Goal: Information Seeking & Learning: Learn about a topic

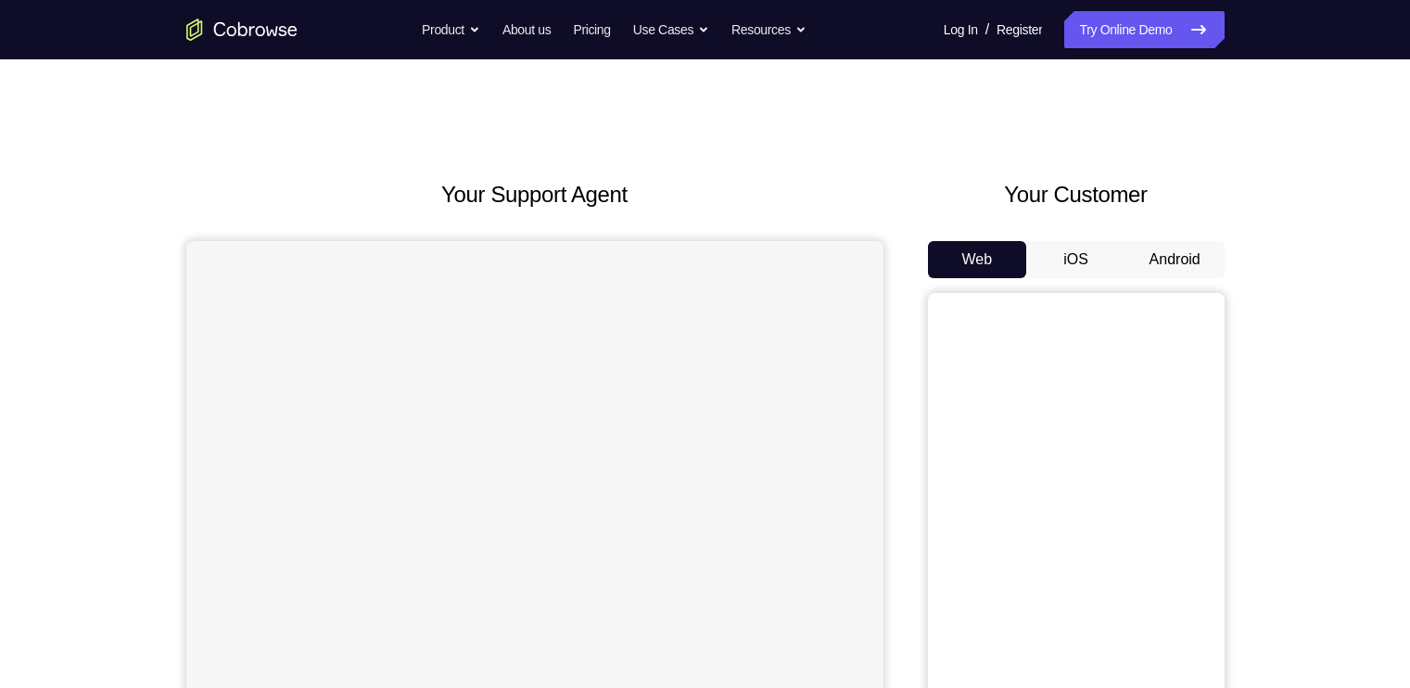
click at [1167, 259] on button "Android" at bounding box center [1175, 259] width 99 height 37
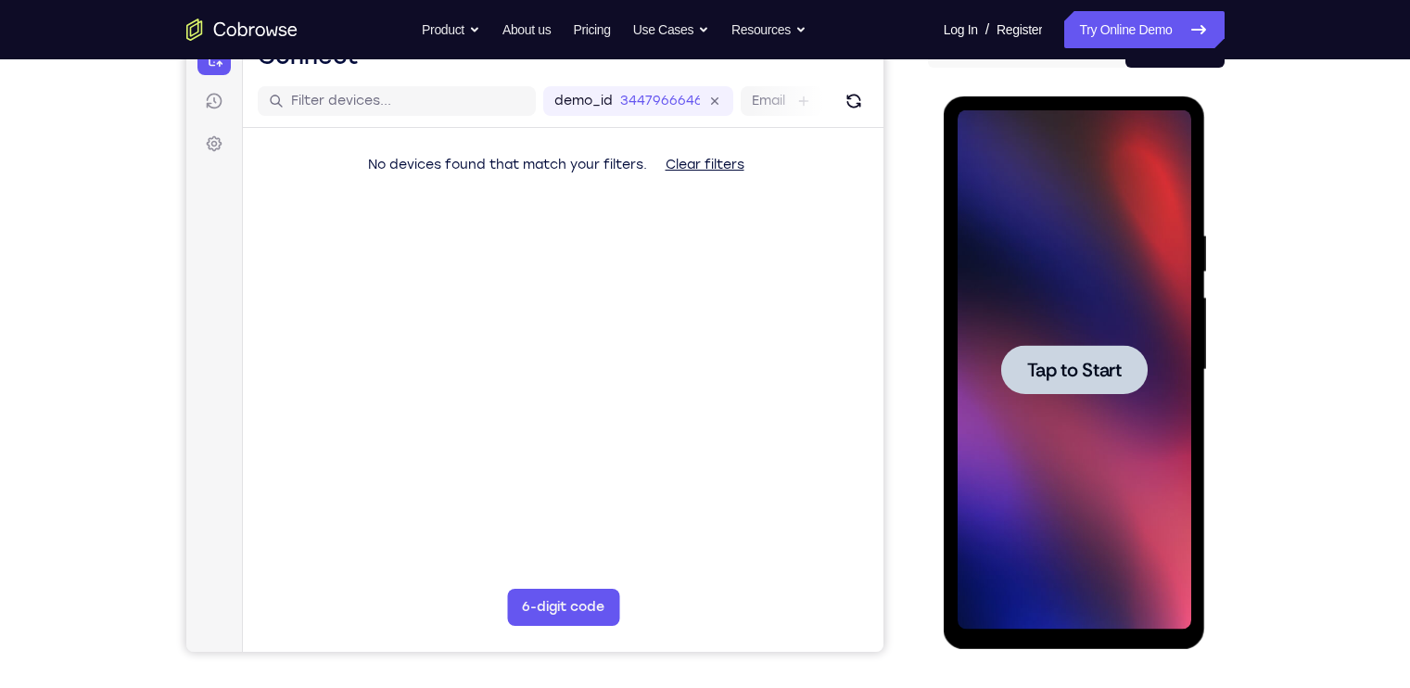
click at [1068, 383] on div at bounding box center [1074, 369] width 147 height 49
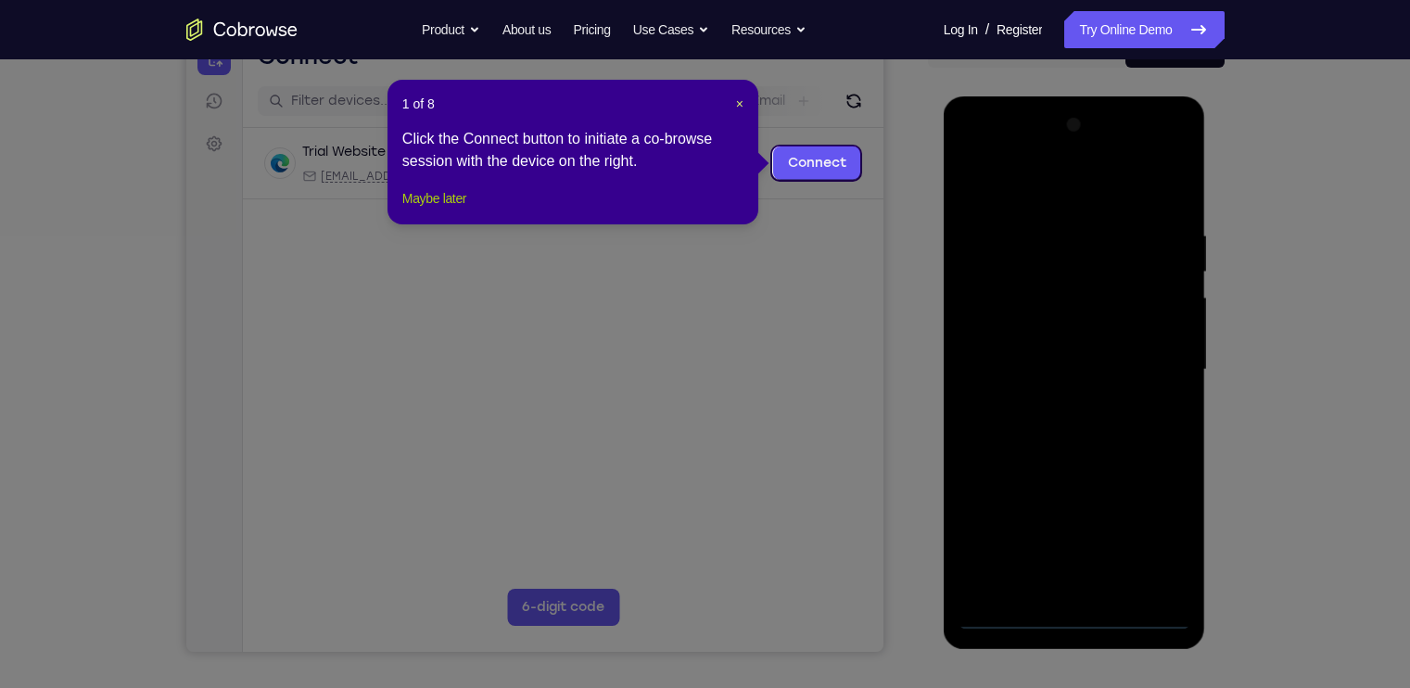
click at [460, 210] on button "Maybe later" at bounding box center [434, 198] width 64 height 22
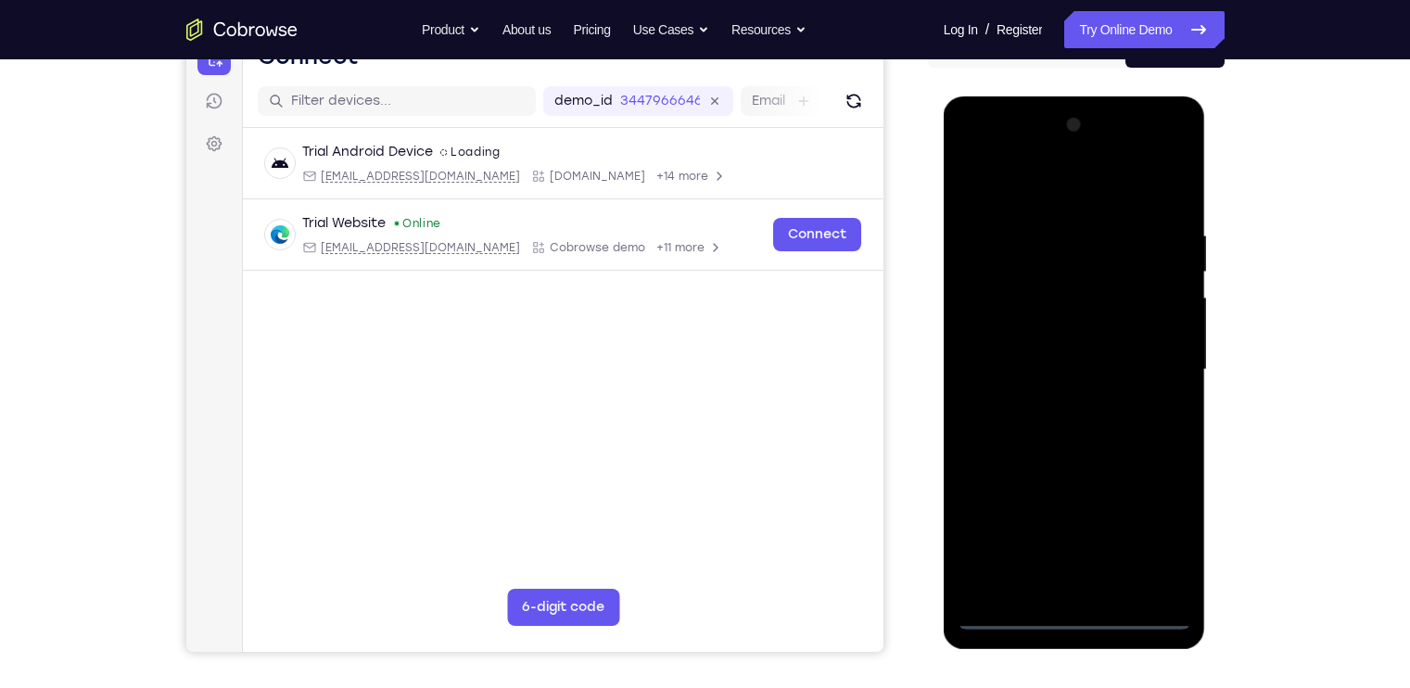
click at [1079, 619] on div at bounding box center [1075, 369] width 234 height 519
click at [1159, 542] on div at bounding box center [1075, 369] width 234 height 519
click at [1032, 189] on div at bounding box center [1075, 369] width 234 height 519
click at [1159, 358] on div at bounding box center [1075, 369] width 234 height 519
click at [1052, 402] on div at bounding box center [1075, 369] width 234 height 519
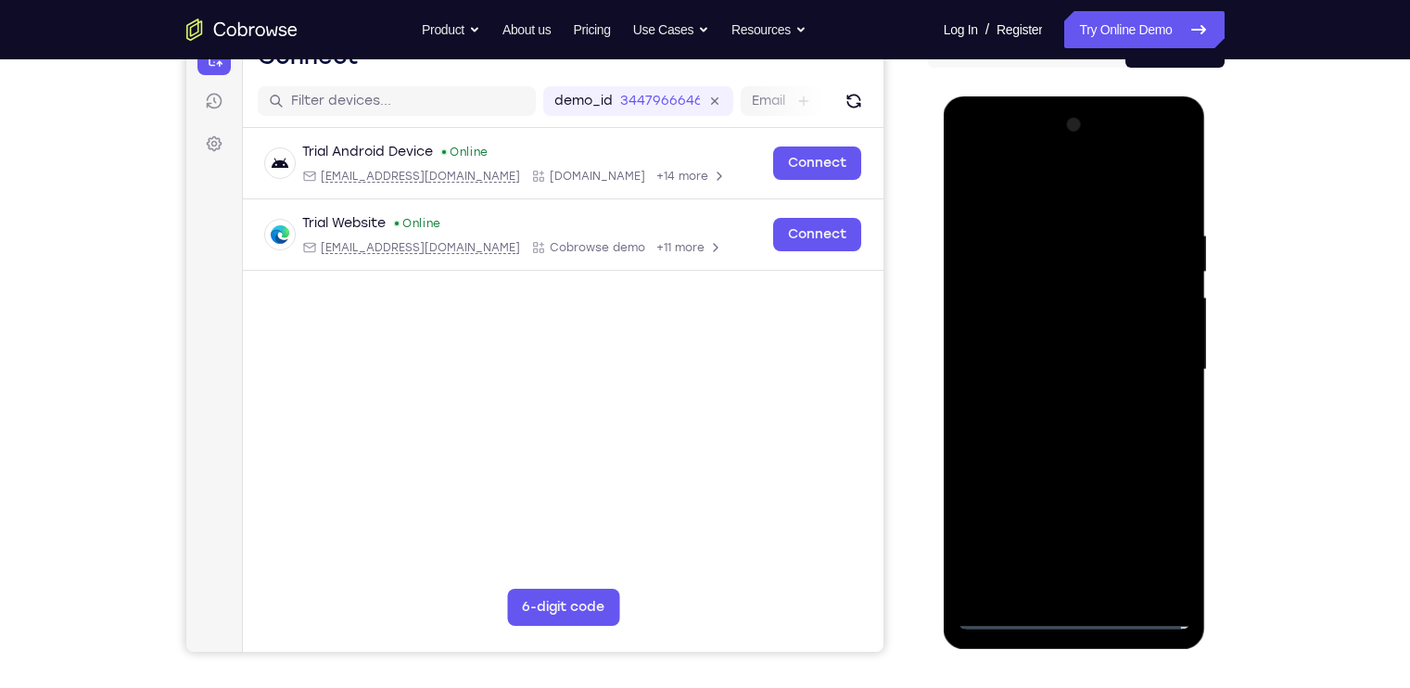
click at [1043, 333] on div at bounding box center [1075, 369] width 234 height 519
click at [1088, 364] on div at bounding box center [1075, 369] width 234 height 519
click at [1083, 434] on div at bounding box center [1075, 369] width 234 height 519
click at [1087, 419] on div at bounding box center [1075, 369] width 234 height 519
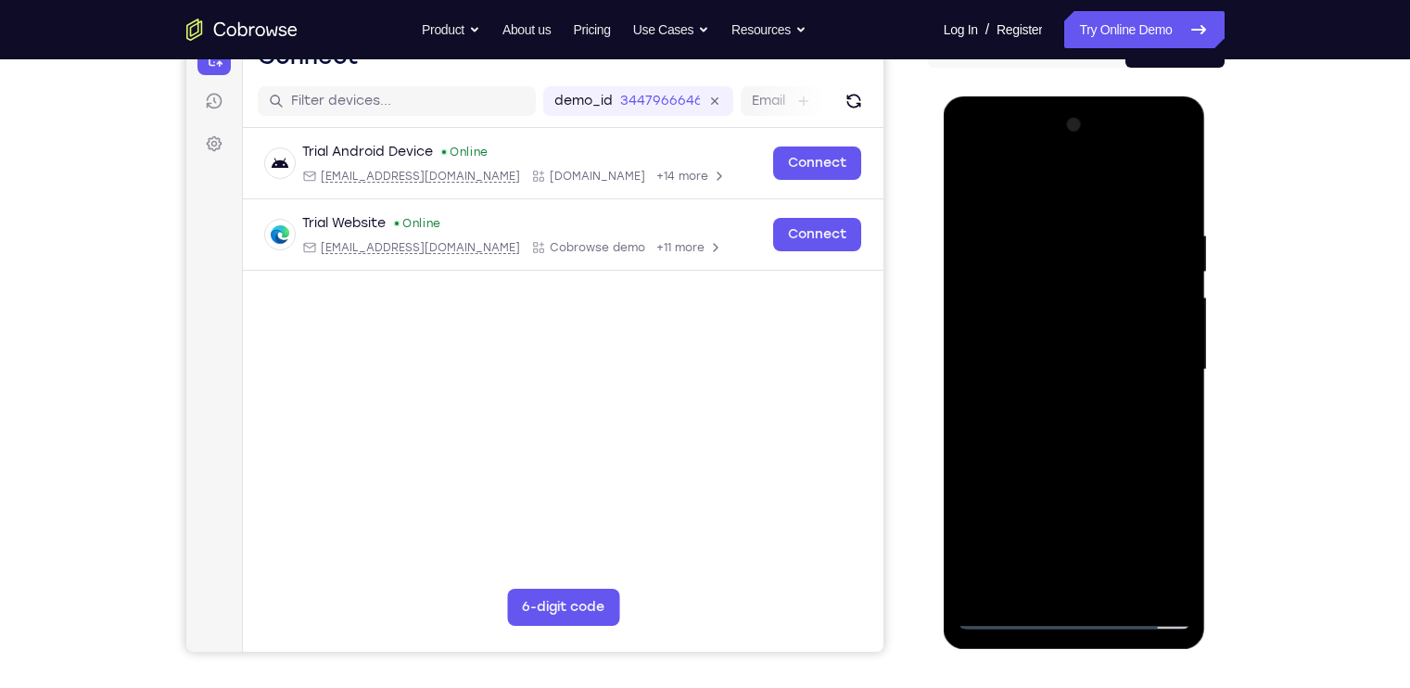
click at [1088, 437] on div at bounding box center [1075, 369] width 234 height 519
click at [1051, 233] on div at bounding box center [1075, 369] width 234 height 519
click at [1173, 190] on div at bounding box center [1075, 369] width 234 height 519
click at [1122, 590] on div at bounding box center [1075, 369] width 234 height 519
click at [1085, 464] on div at bounding box center [1075, 369] width 234 height 519
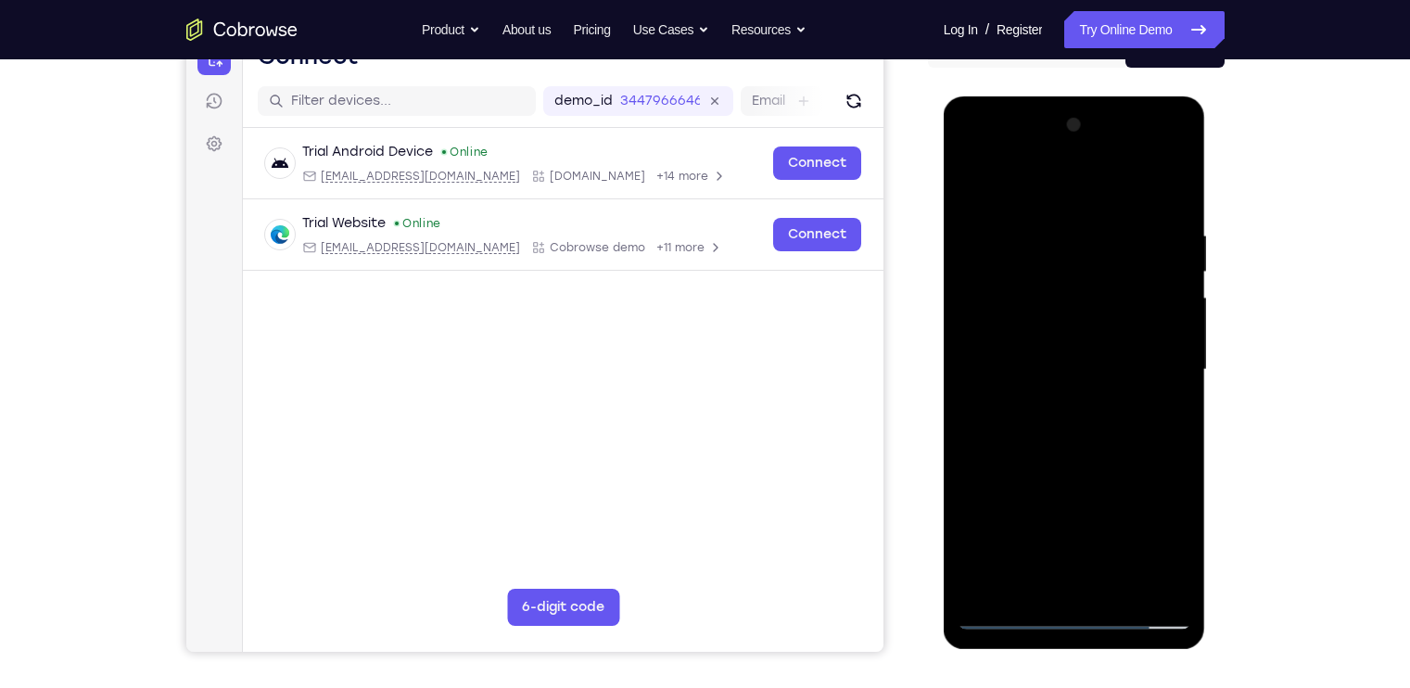
click at [1009, 617] on div at bounding box center [1075, 369] width 234 height 519
click at [1162, 582] on div at bounding box center [1075, 369] width 234 height 519
click at [1181, 185] on div at bounding box center [1075, 369] width 234 height 519
click at [1003, 210] on div at bounding box center [1075, 369] width 234 height 519
click at [994, 208] on div at bounding box center [1075, 369] width 234 height 519
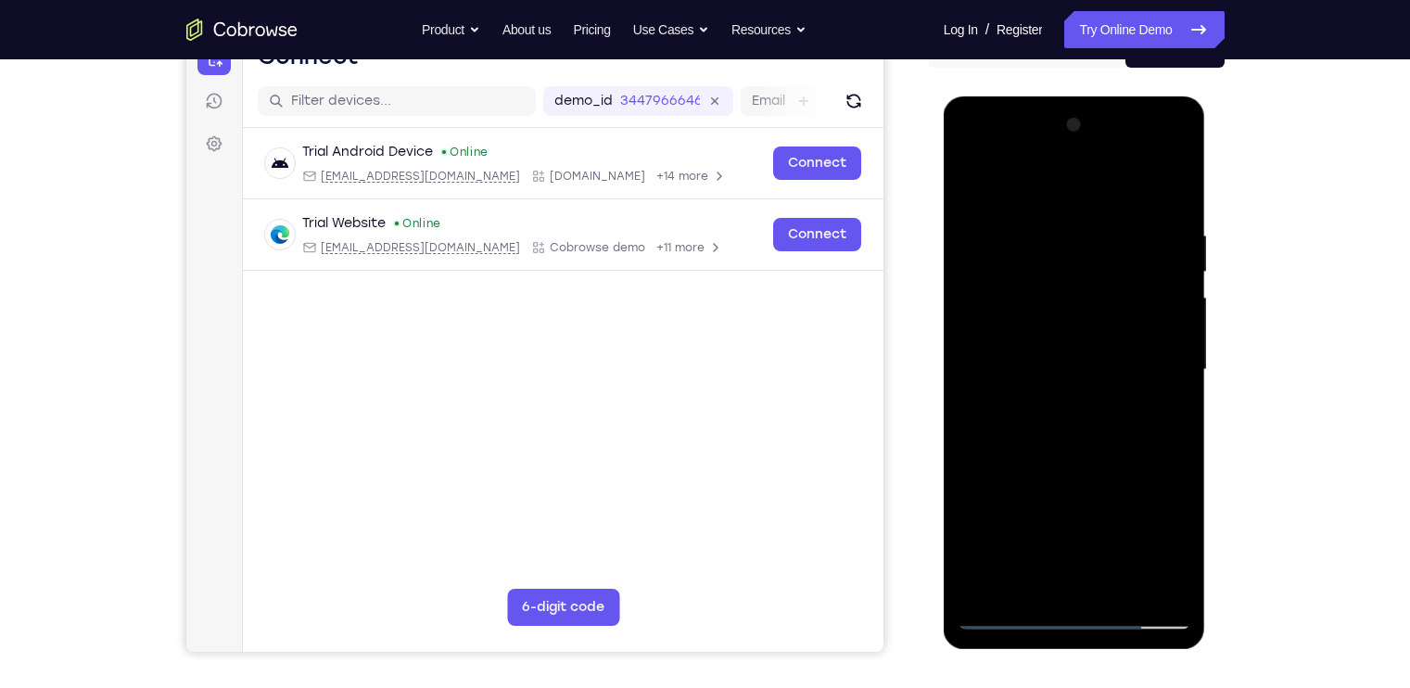
click at [1057, 523] on div at bounding box center [1075, 369] width 234 height 519
click at [1127, 591] on div at bounding box center [1075, 369] width 234 height 519
click at [981, 583] on div at bounding box center [1075, 369] width 234 height 519
click at [996, 399] on div at bounding box center [1075, 369] width 234 height 519
drag, startPoint x: 1164, startPoint y: 454, endPoint x: 1150, endPoint y: 316, distance: 138.9
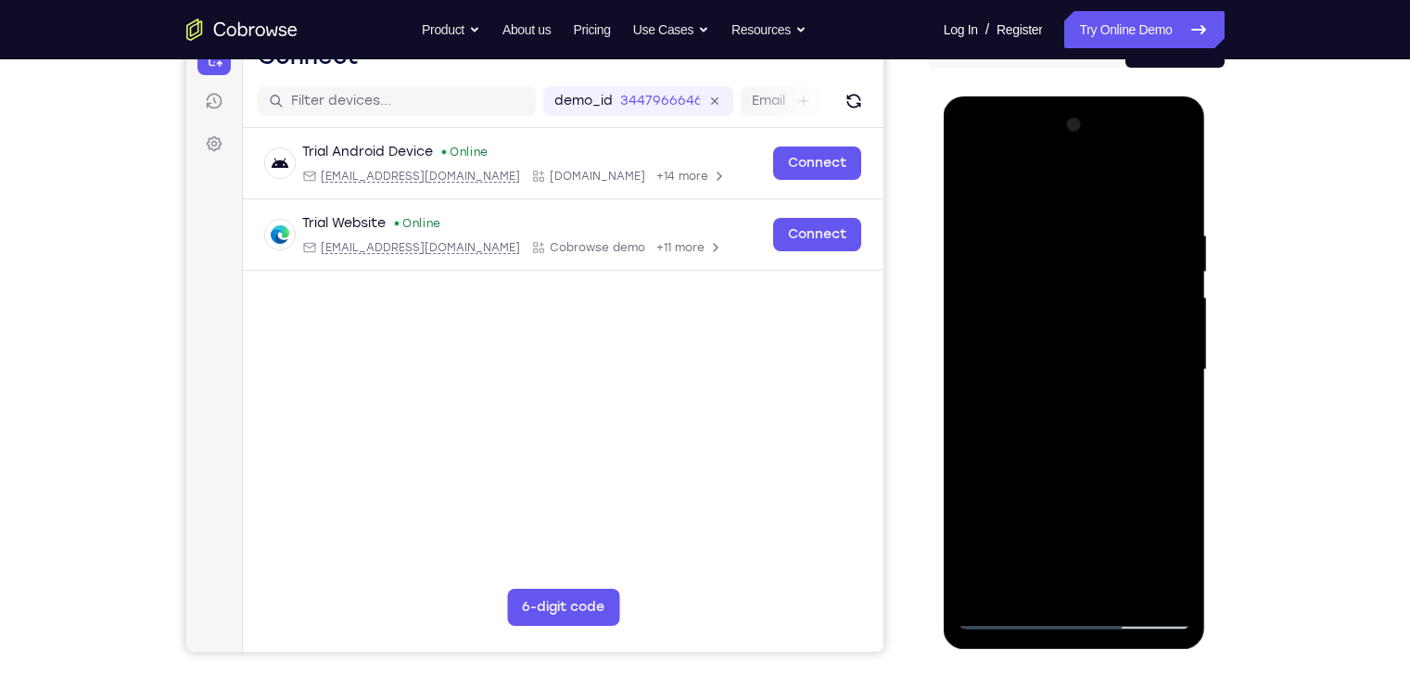
click at [1150, 316] on div at bounding box center [1075, 369] width 234 height 519
drag, startPoint x: 1118, startPoint y: 464, endPoint x: 1122, endPoint y: 281, distance: 182.7
click at [1122, 281] on div at bounding box center [1075, 369] width 234 height 519
drag, startPoint x: 1104, startPoint y: 445, endPoint x: 1103, endPoint y: 258, distance: 187.3
click at [1103, 258] on div at bounding box center [1075, 369] width 234 height 519
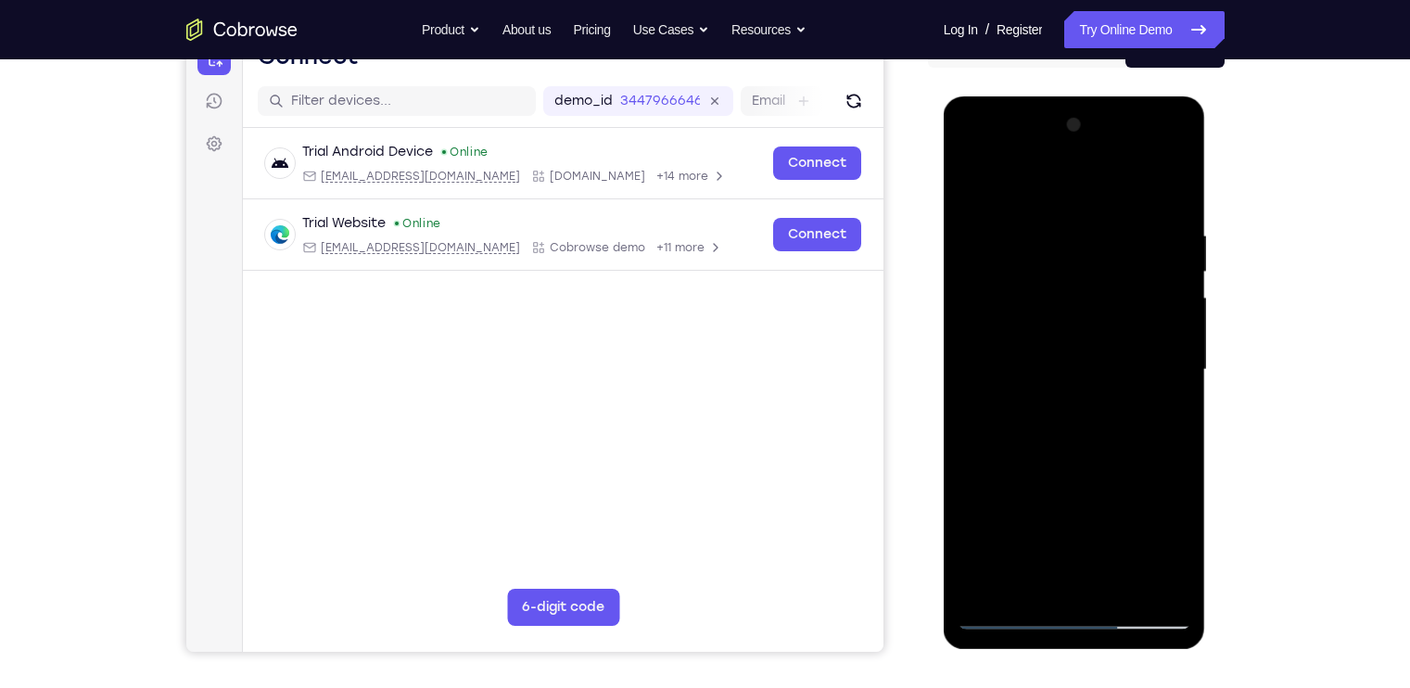
drag, startPoint x: 1113, startPoint y: 451, endPoint x: 1113, endPoint y: 399, distance: 51.9
click at [1113, 399] on div at bounding box center [1075, 369] width 234 height 519
drag, startPoint x: 1116, startPoint y: 496, endPoint x: 1121, endPoint y: 302, distance: 193.9
click at [1121, 302] on div at bounding box center [1075, 369] width 234 height 519
drag, startPoint x: 1122, startPoint y: 482, endPoint x: 1118, endPoint y: 342, distance: 140.1
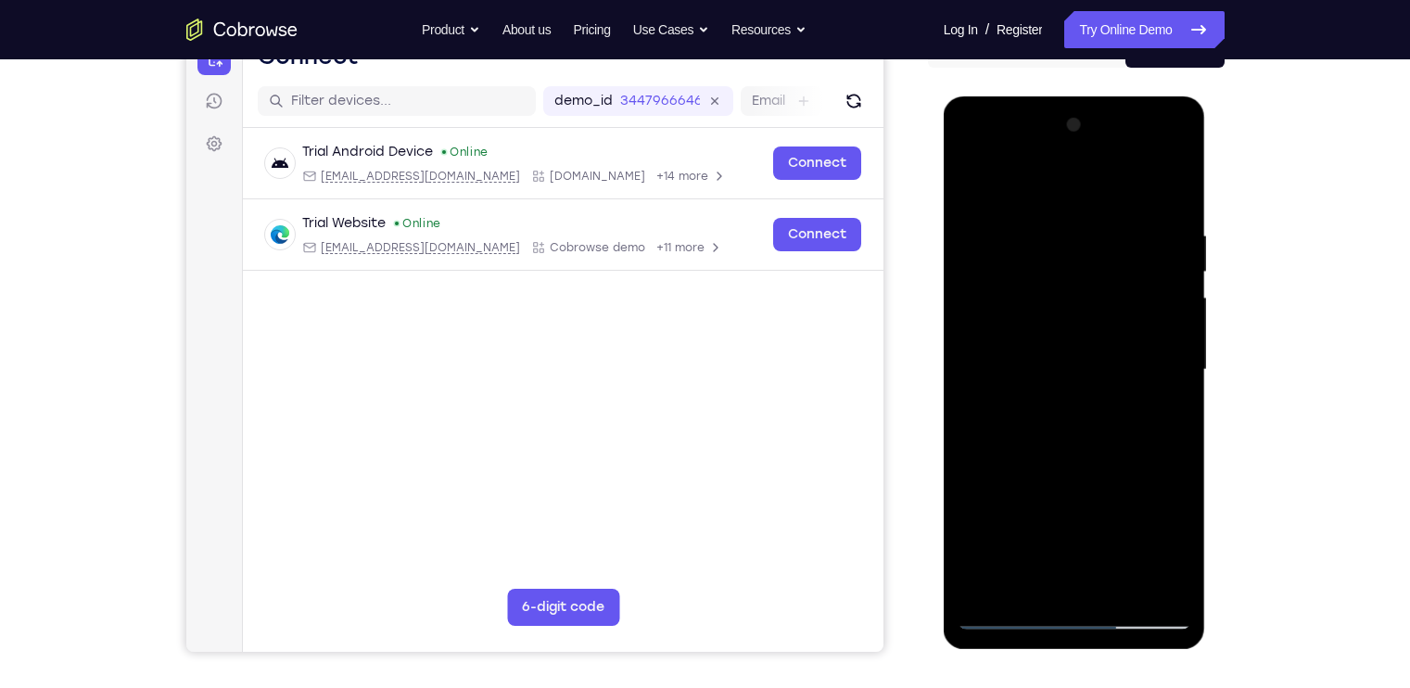
click at [1118, 342] on div at bounding box center [1075, 369] width 234 height 519
drag, startPoint x: 1106, startPoint y: 458, endPoint x: 1103, endPoint y: 390, distance: 67.7
click at [1103, 390] on div at bounding box center [1075, 369] width 234 height 519
drag, startPoint x: 1045, startPoint y: 416, endPoint x: 1054, endPoint y: 239, distance: 177.4
click at [1054, 239] on div at bounding box center [1075, 369] width 234 height 519
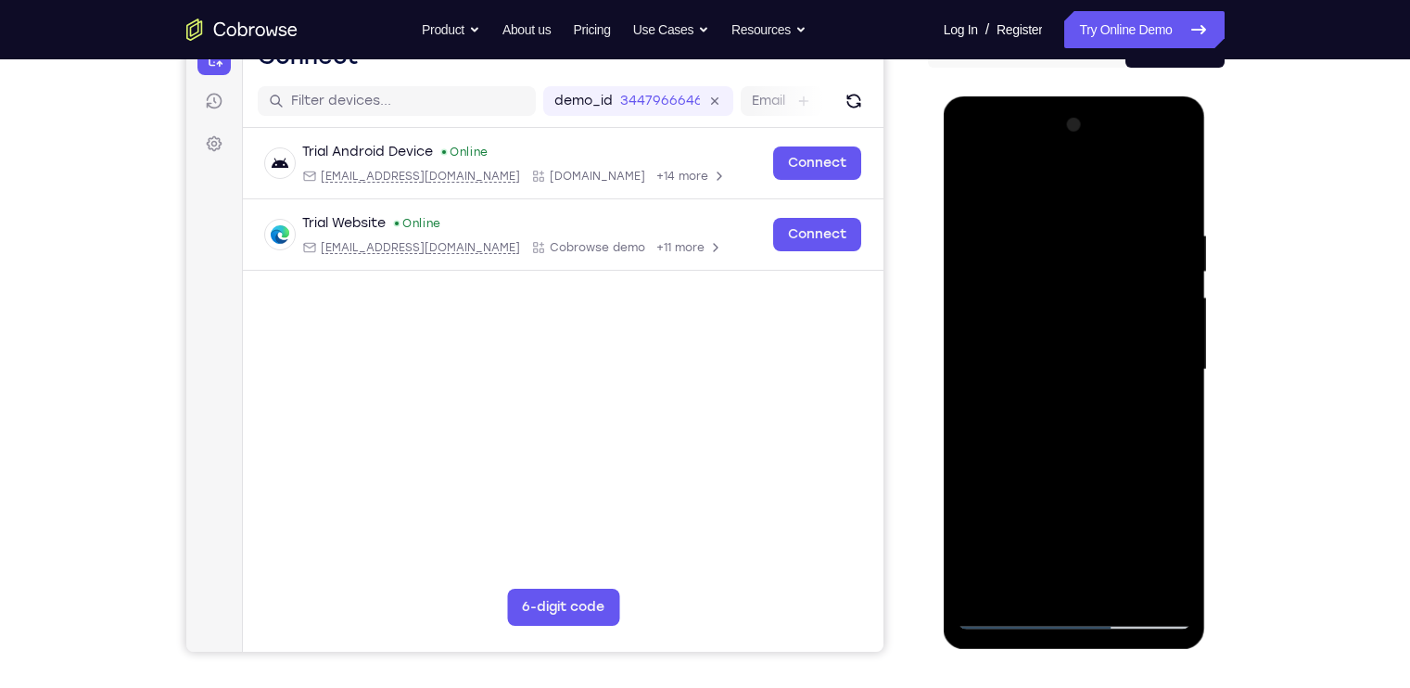
drag, startPoint x: 1103, startPoint y: 384, endPoint x: 1102, endPoint y: 325, distance: 59.4
click at [1102, 325] on div at bounding box center [1075, 369] width 234 height 519
click at [996, 335] on div at bounding box center [1075, 369] width 234 height 519
drag, startPoint x: 1092, startPoint y: 346, endPoint x: 1103, endPoint y: 408, distance: 63.0
click at [1103, 409] on div at bounding box center [1075, 369] width 234 height 519
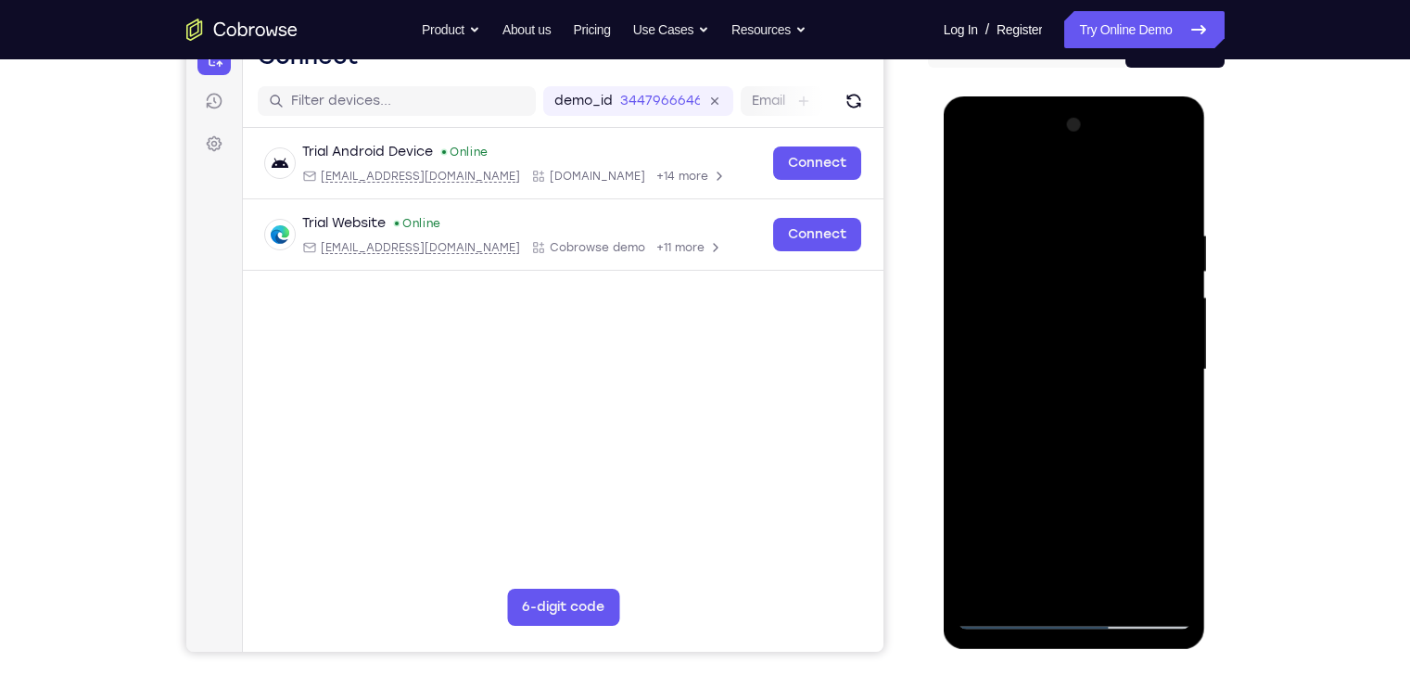
click at [982, 259] on div at bounding box center [1075, 369] width 234 height 519
click at [1100, 429] on div at bounding box center [1075, 369] width 234 height 519
click at [1115, 515] on div at bounding box center [1075, 369] width 234 height 519
click at [1160, 153] on div at bounding box center [1075, 369] width 234 height 519
click at [1093, 194] on div at bounding box center [1075, 369] width 234 height 519
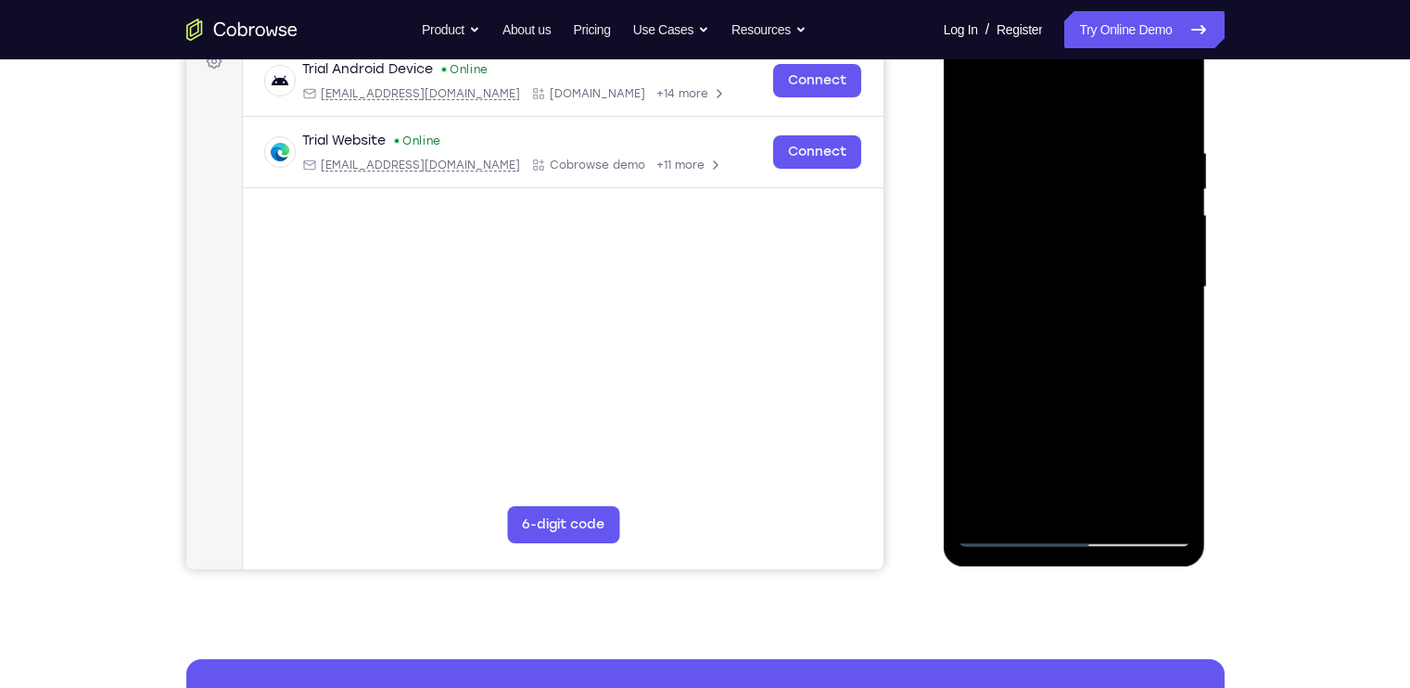
scroll to position [294, 0]
click at [985, 505] on div at bounding box center [1075, 286] width 234 height 519
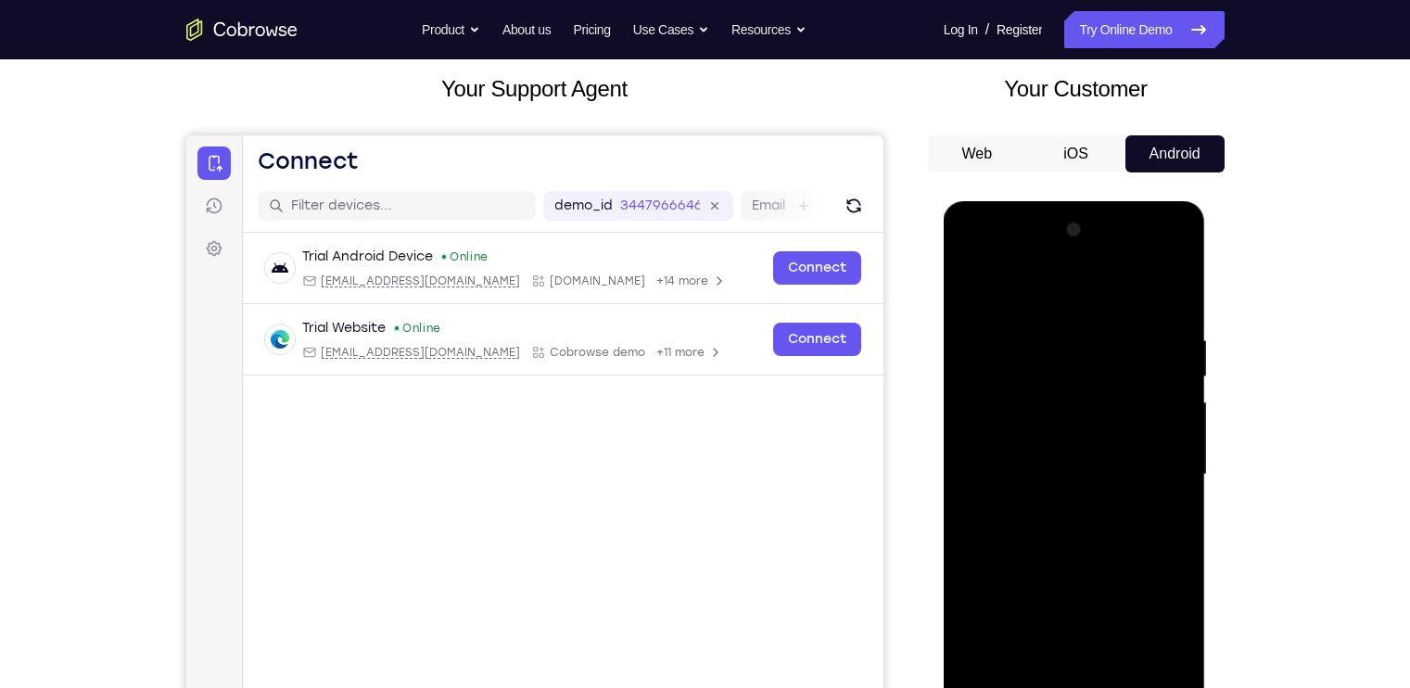
scroll to position [106, 0]
click at [1120, 331] on div at bounding box center [1075, 474] width 234 height 519
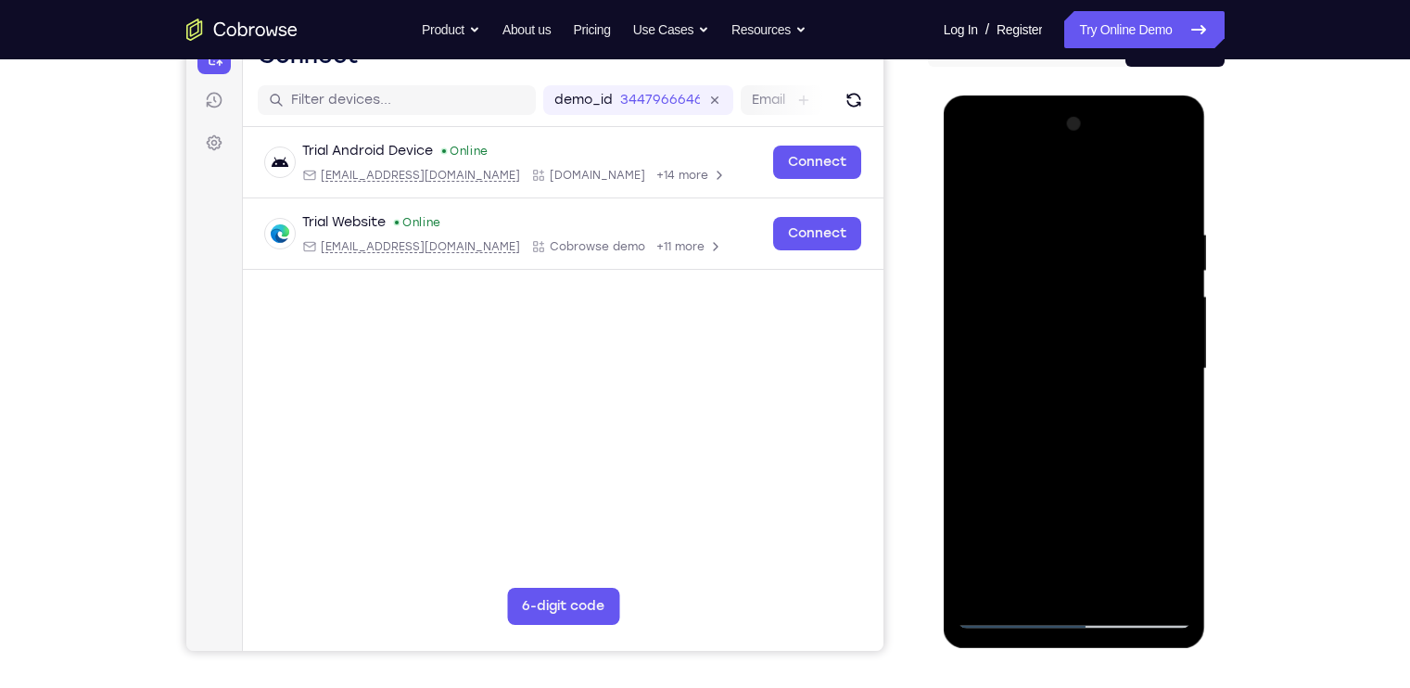
scroll to position [218, 0]
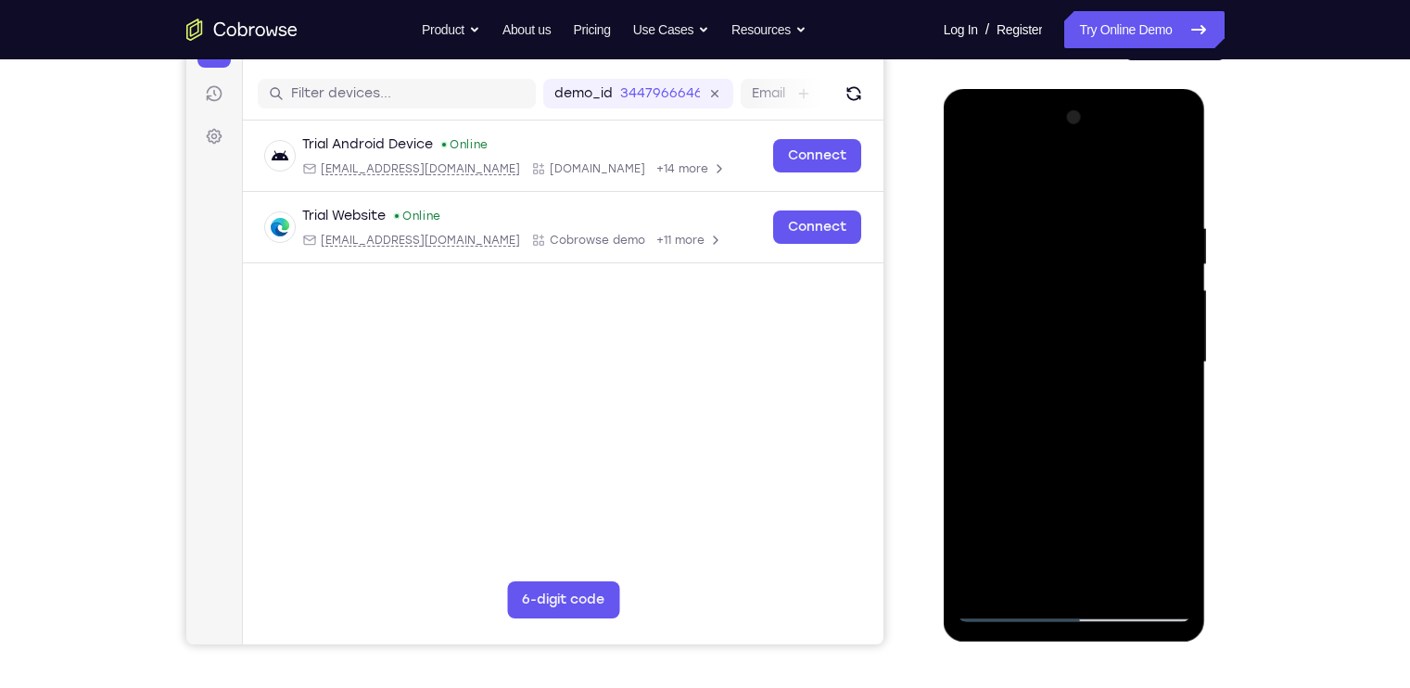
click at [1174, 387] on div at bounding box center [1075, 362] width 234 height 519
click at [1173, 185] on div at bounding box center [1075, 362] width 234 height 519
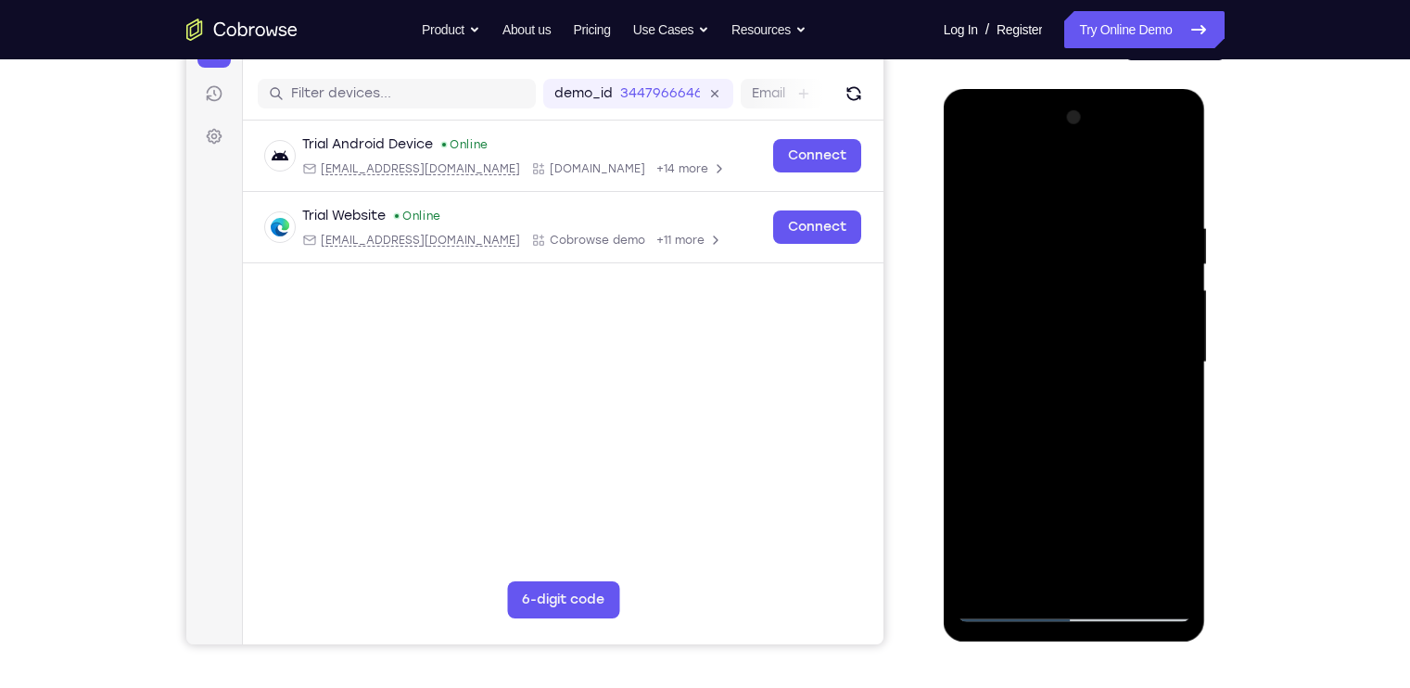
click at [1166, 223] on div at bounding box center [1075, 362] width 234 height 519
click at [1179, 314] on div at bounding box center [1075, 362] width 234 height 519
click at [1166, 239] on div at bounding box center [1075, 362] width 234 height 519
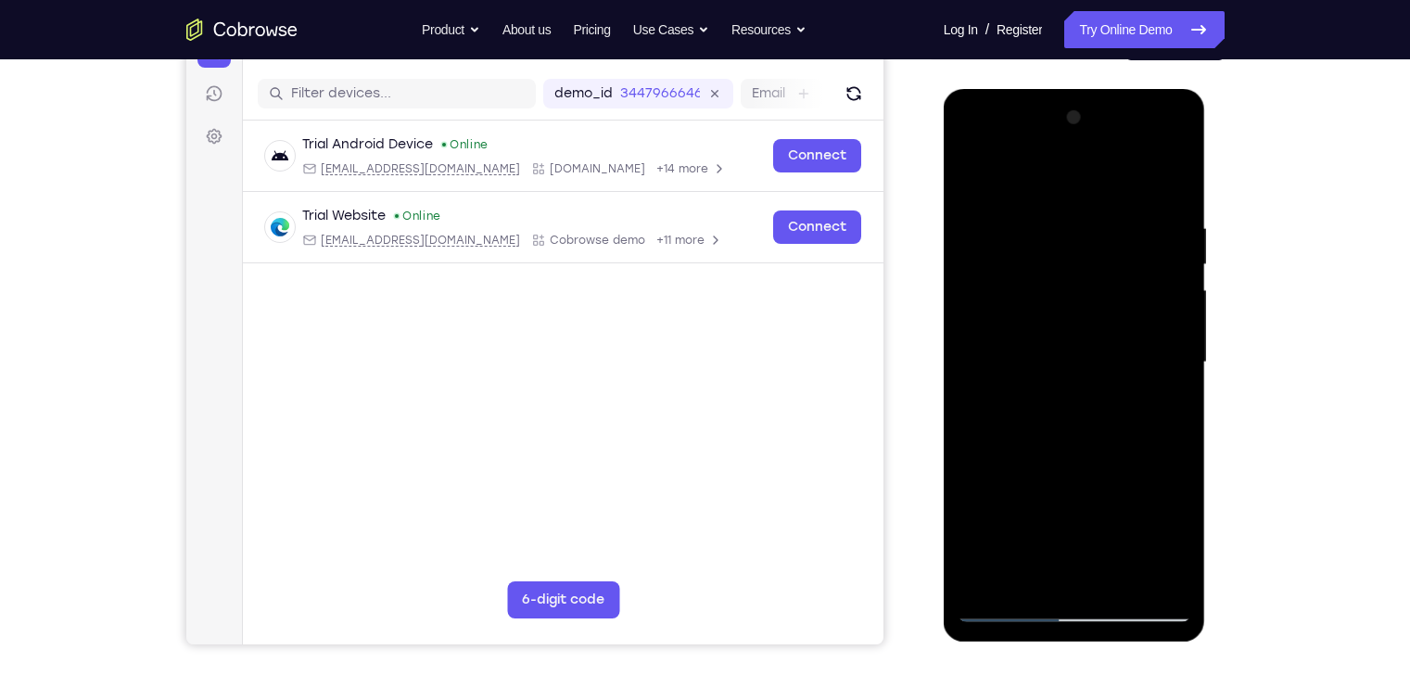
click at [1166, 239] on div at bounding box center [1075, 362] width 234 height 519
click at [1177, 176] on div at bounding box center [1075, 362] width 234 height 519
drag, startPoint x: 1165, startPoint y: 211, endPoint x: 1082, endPoint y: 229, distance: 84.4
drag, startPoint x: 138, startPoint y: 140, endPoint x: 1256, endPoint y: 207, distance: 1120.3
click at [1256, 207] on div "Your Support Agent Your Customer Web iOS Android Next Steps We’d be happy to gi…" at bounding box center [705, 452] width 1187 height 1223
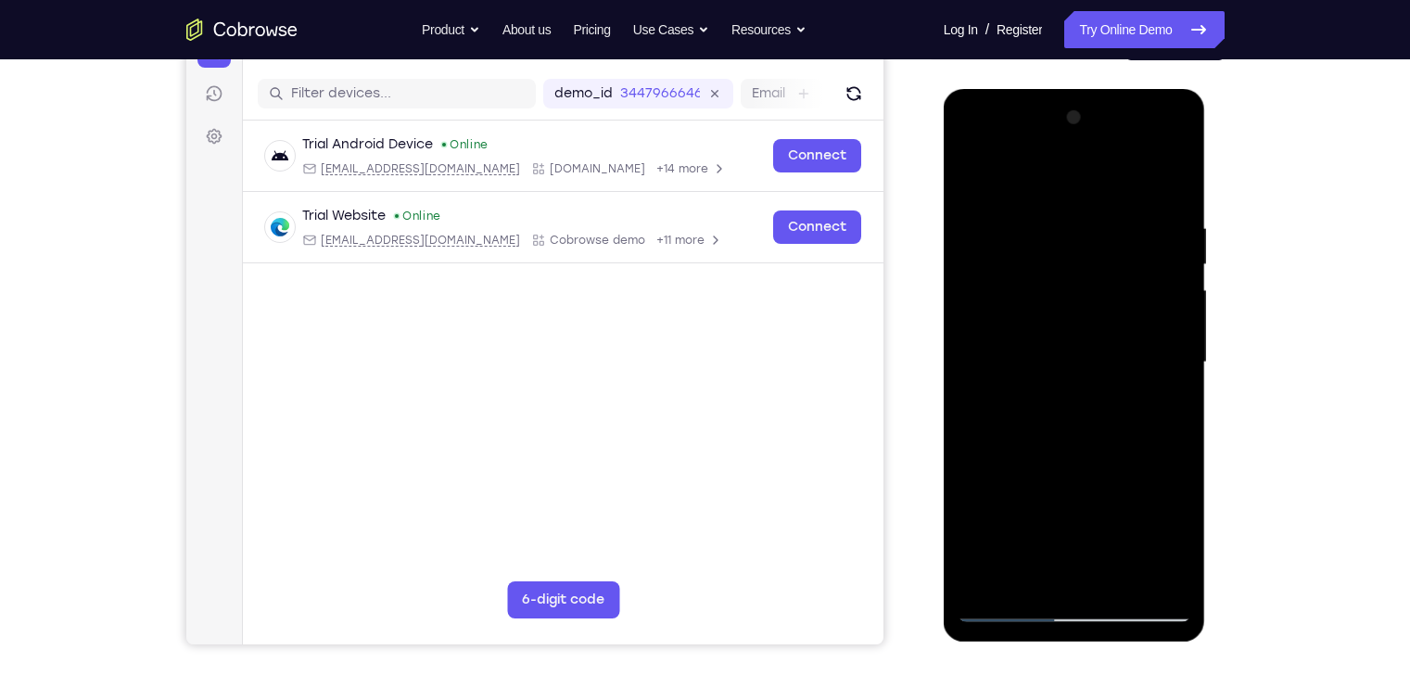
drag, startPoint x: 1157, startPoint y: 222, endPoint x: 1007, endPoint y: 250, distance: 152.9
click at [1007, 250] on div at bounding box center [1075, 362] width 234 height 519
click at [1167, 207] on div at bounding box center [1075, 362] width 234 height 519
click at [1174, 313] on div at bounding box center [1075, 362] width 234 height 519
click at [1167, 322] on div at bounding box center [1075, 362] width 234 height 519
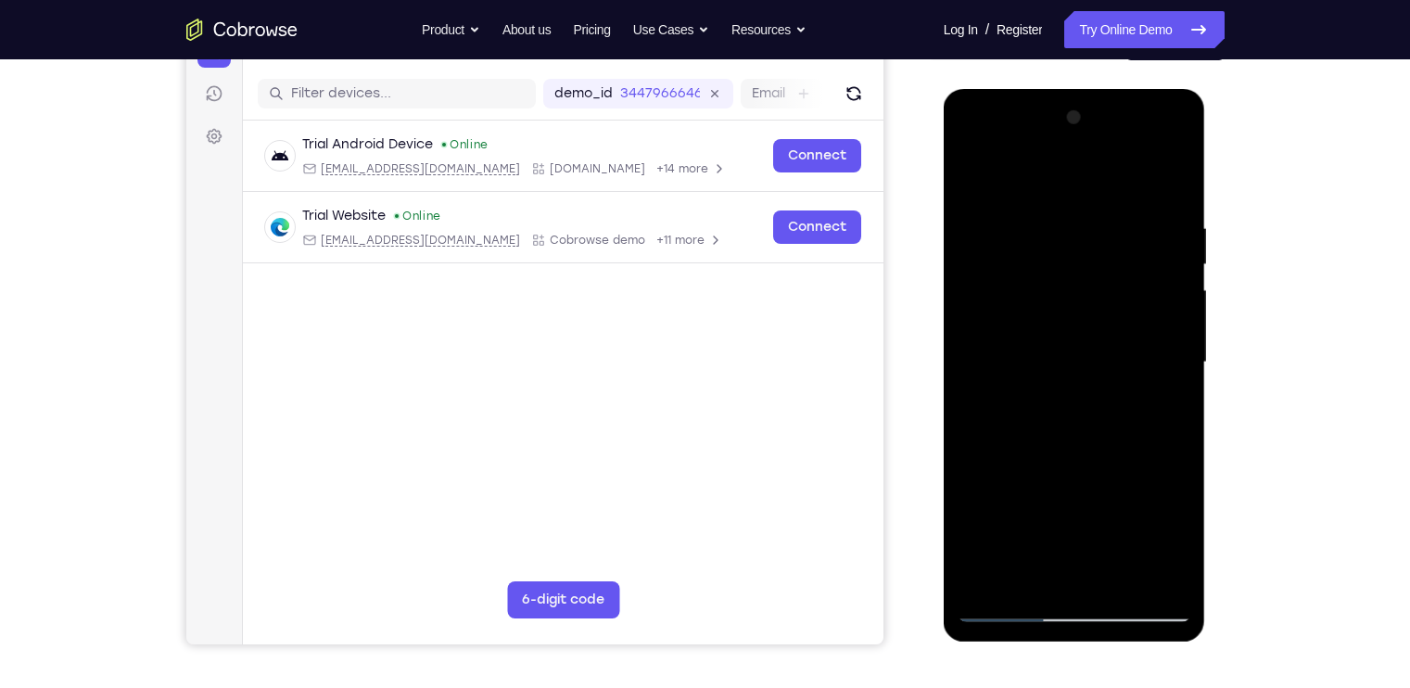
click at [1167, 297] on div at bounding box center [1075, 362] width 234 height 519
click at [1167, 298] on div at bounding box center [1075, 362] width 234 height 519
click at [1170, 178] on div at bounding box center [1075, 362] width 234 height 519
drag, startPoint x: 1161, startPoint y: 213, endPoint x: 1000, endPoint y: 218, distance: 161.4
click at [1000, 218] on div at bounding box center [1075, 362] width 234 height 519
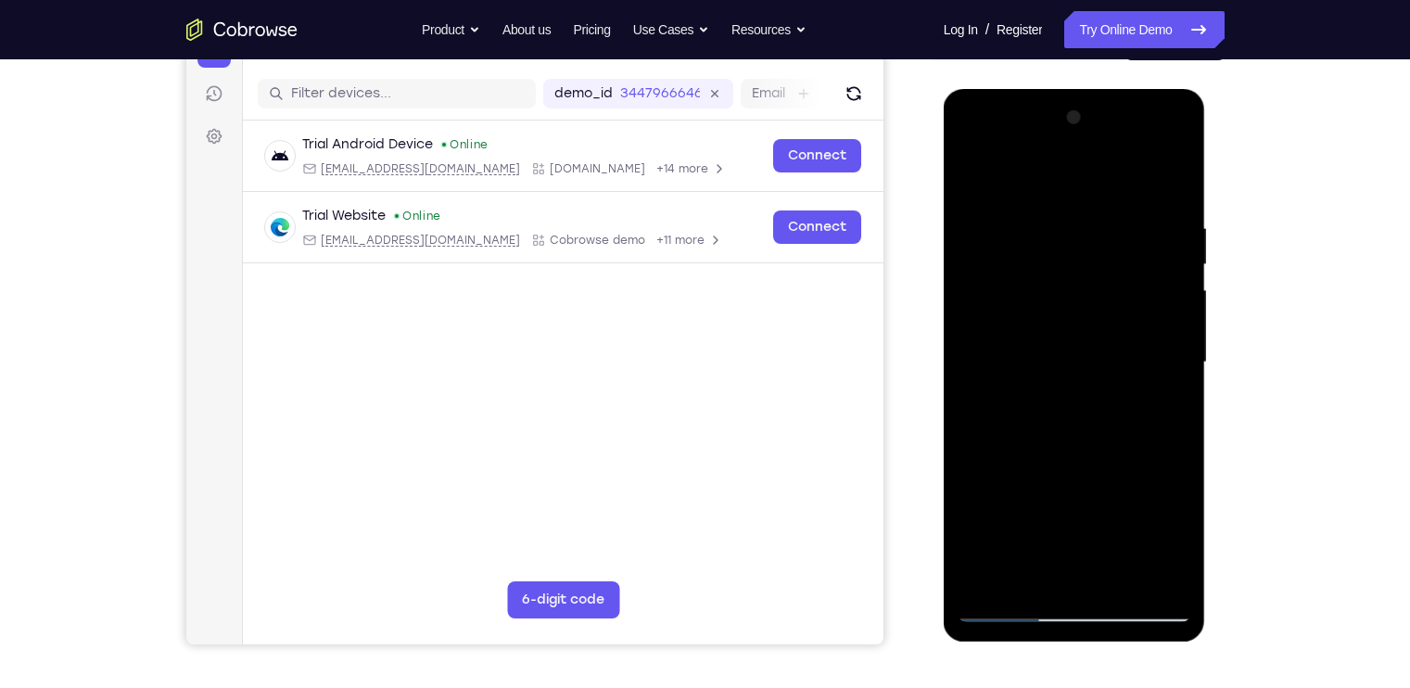
drag, startPoint x: 1145, startPoint y: 223, endPoint x: 990, endPoint y: 179, distance: 161.1
click at [990, 179] on div at bounding box center [1075, 362] width 234 height 519
drag, startPoint x: 1164, startPoint y: 211, endPoint x: 1011, endPoint y: 240, distance: 155.7
click at [1011, 240] on div at bounding box center [1075, 362] width 234 height 519
drag, startPoint x: 1135, startPoint y: 217, endPoint x: 959, endPoint y: 219, distance: 176.2
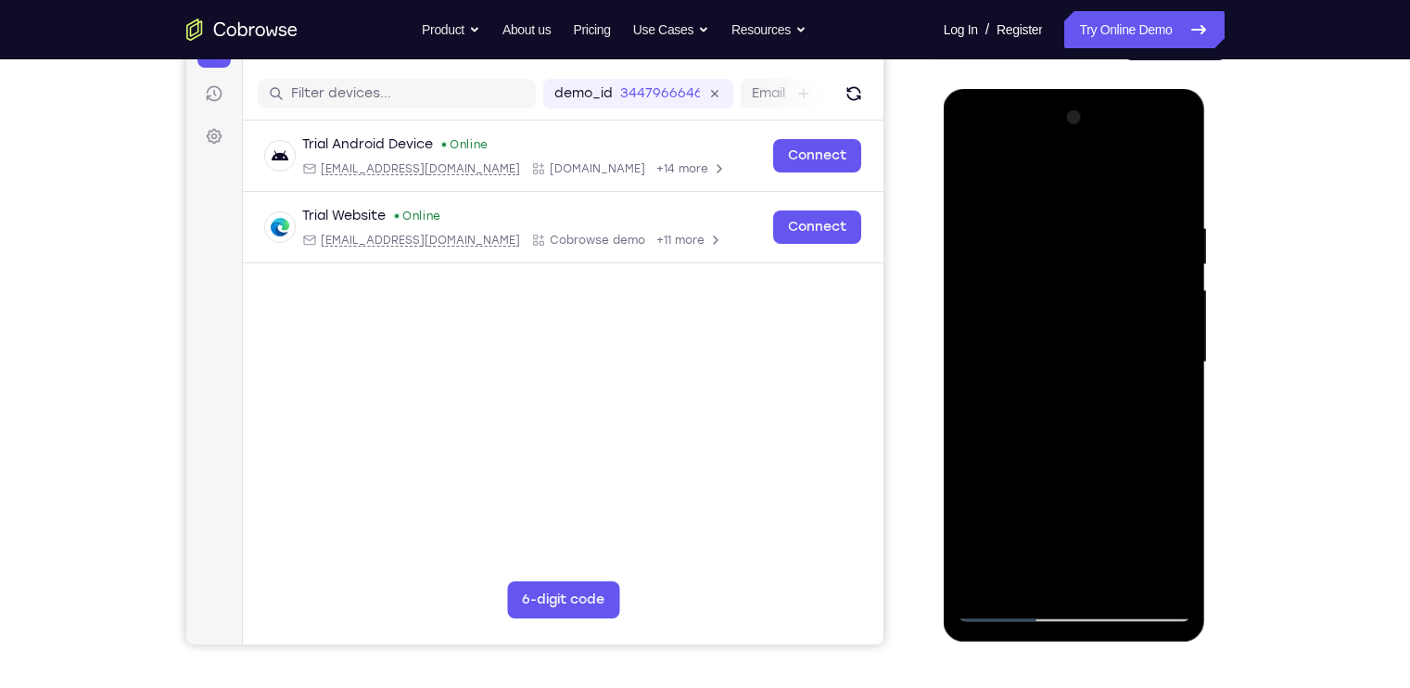
click at [959, 219] on div at bounding box center [1075, 362] width 234 height 519
drag, startPoint x: 1168, startPoint y: 204, endPoint x: 1031, endPoint y: 205, distance: 137.2
click at [1031, 205] on div at bounding box center [1075, 362] width 234 height 519
drag, startPoint x: 1161, startPoint y: 204, endPoint x: 1018, endPoint y: 199, distance: 142.9
click at [1018, 199] on div at bounding box center [1075, 362] width 234 height 519
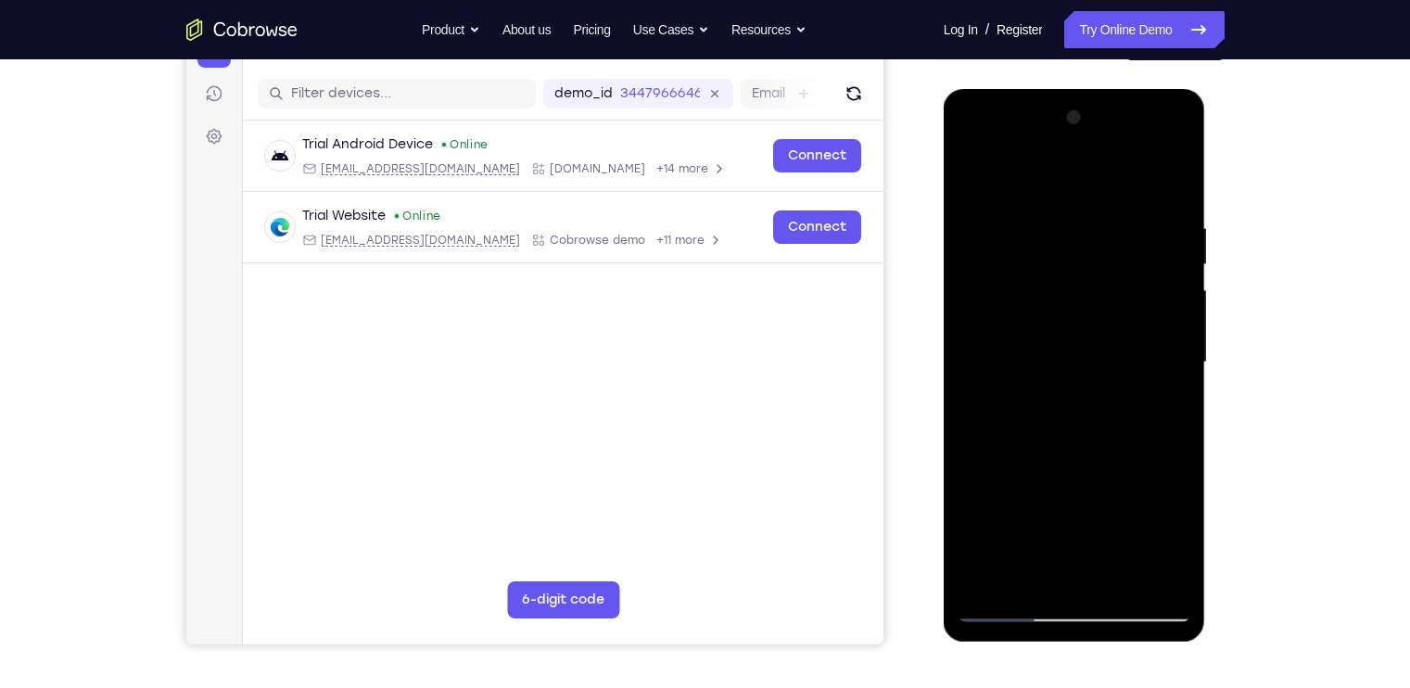
drag, startPoint x: 1158, startPoint y: 198, endPoint x: 991, endPoint y: 204, distance: 167.0
click at [991, 204] on div at bounding box center [1075, 362] width 234 height 519
drag, startPoint x: 1141, startPoint y: 207, endPoint x: 940, endPoint y: 214, distance: 200.4
click at [944, 214] on html "Online web based iOS Simulators and Android Emulators. Run iPhone, iPad, Mobile…" at bounding box center [1076, 367] width 264 height 556
click at [1125, 581] on div at bounding box center [1075, 362] width 234 height 519
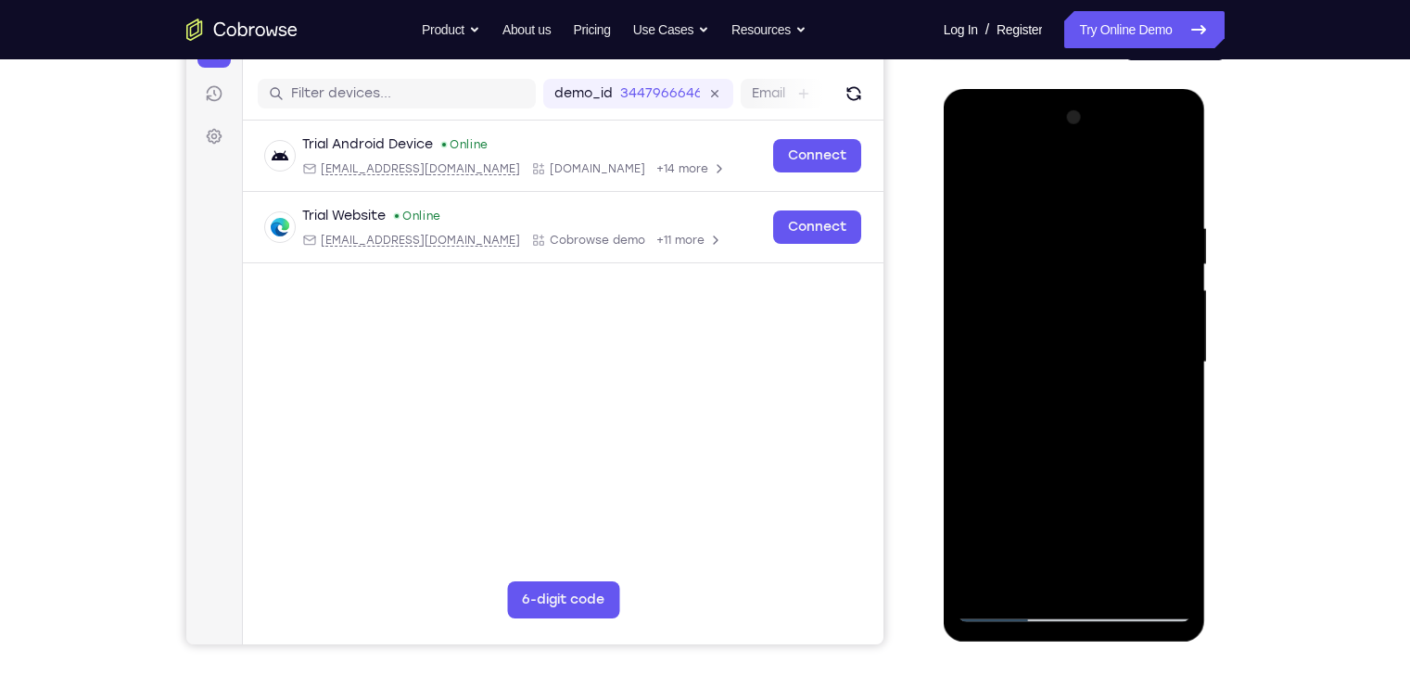
click at [1069, 394] on div at bounding box center [1075, 362] width 234 height 519
click at [1007, 173] on div at bounding box center [1075, 362] width 234 height 519
click at [1154, 382] on div at bounding box center [1075, 362] width 234 height 519
drag, startPoint x: 1111, startPoint y: 449, endPoint x: 1100, endPoint y: 301, distance: 147.9
click at [1100, 301] on div at bounding box center [1075, 362] width 234 height 519
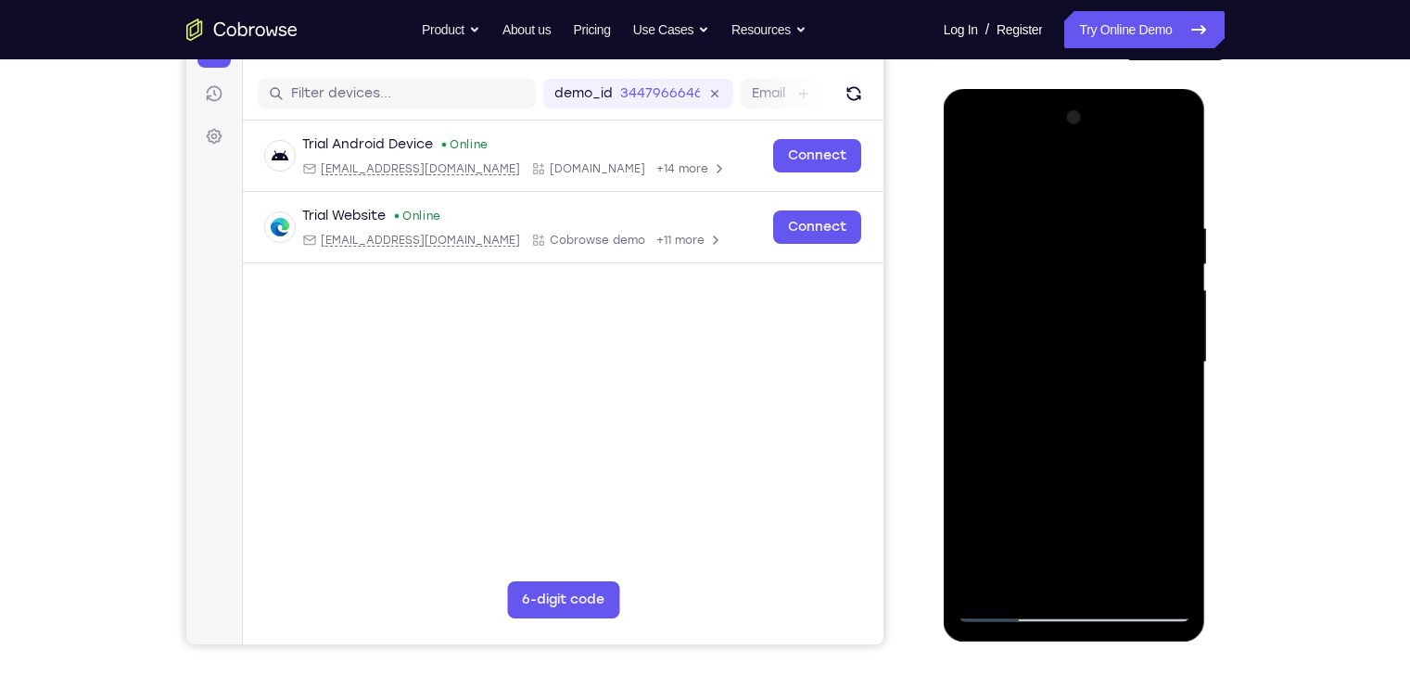
drag, startPoint x: 1073, startPoint y: 461, endPoint x: 1073, endPoint y: 348, distance: 113.1
click at [1073, 348] on div at bounding box center [1075, 362] width 234 height 519
drag, startPoint x: 1039, startPoint y: 411, endPoint x: 1039, endPoint y: 338, distance: 72.3
click at [1039, 338] on div at bounding box center [1075, 362] width 234 height 519
drag, startPoint x: 1053, startPoint y: 439, endPoint x: 1046, endPoint y: 328, distance: 110.6
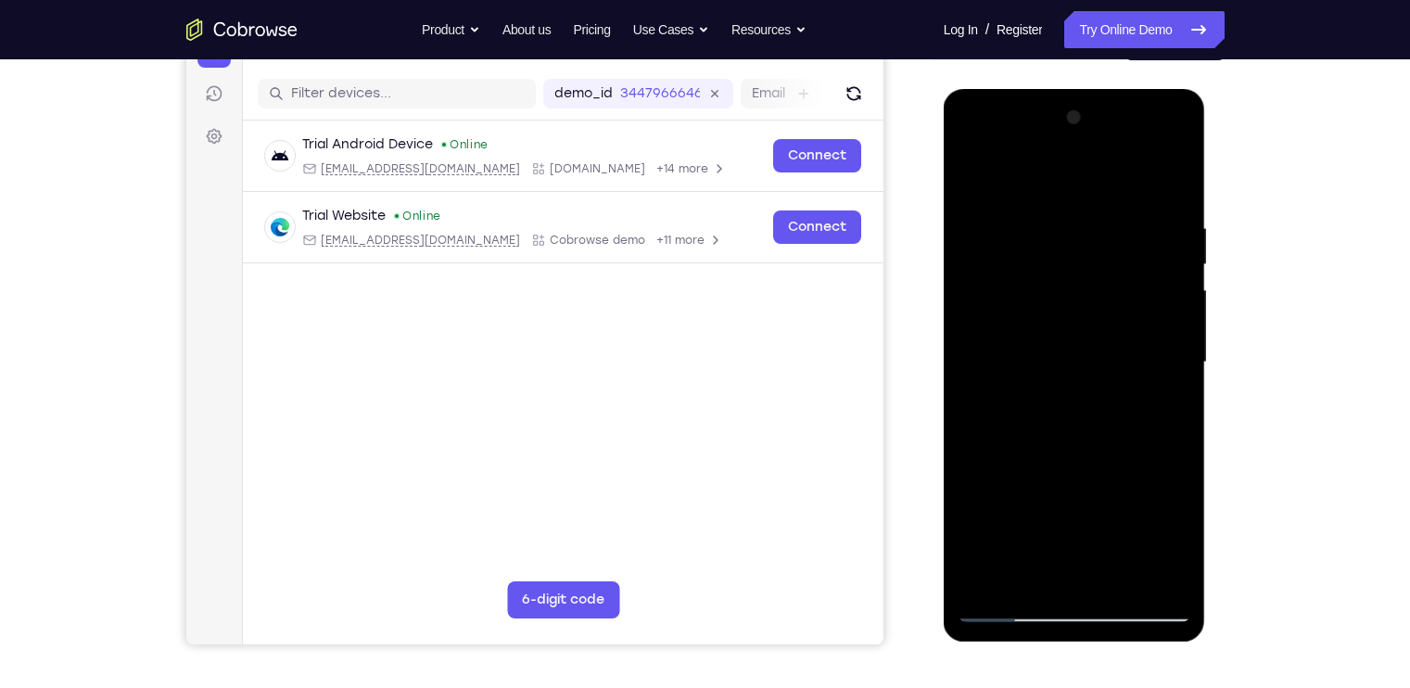
click at [1046, 328] on div at bounding box center [1075, 362] width 234 height 519
drag, startPoint x: 1080, startPoint y: 431, endPoint x: 1075, endPoint y: 316, distance: 115.1
click at [1075, 316] on div at bounding box center [1075, 362] width 234 height 519
drag, startPoint x: 1088, startPoint y: 456, endPoint x: 1080, endPoint y: 326, distance: 130.0
click at [1080, 326] on div at bounding box center [1075, 362] width 234 height 519
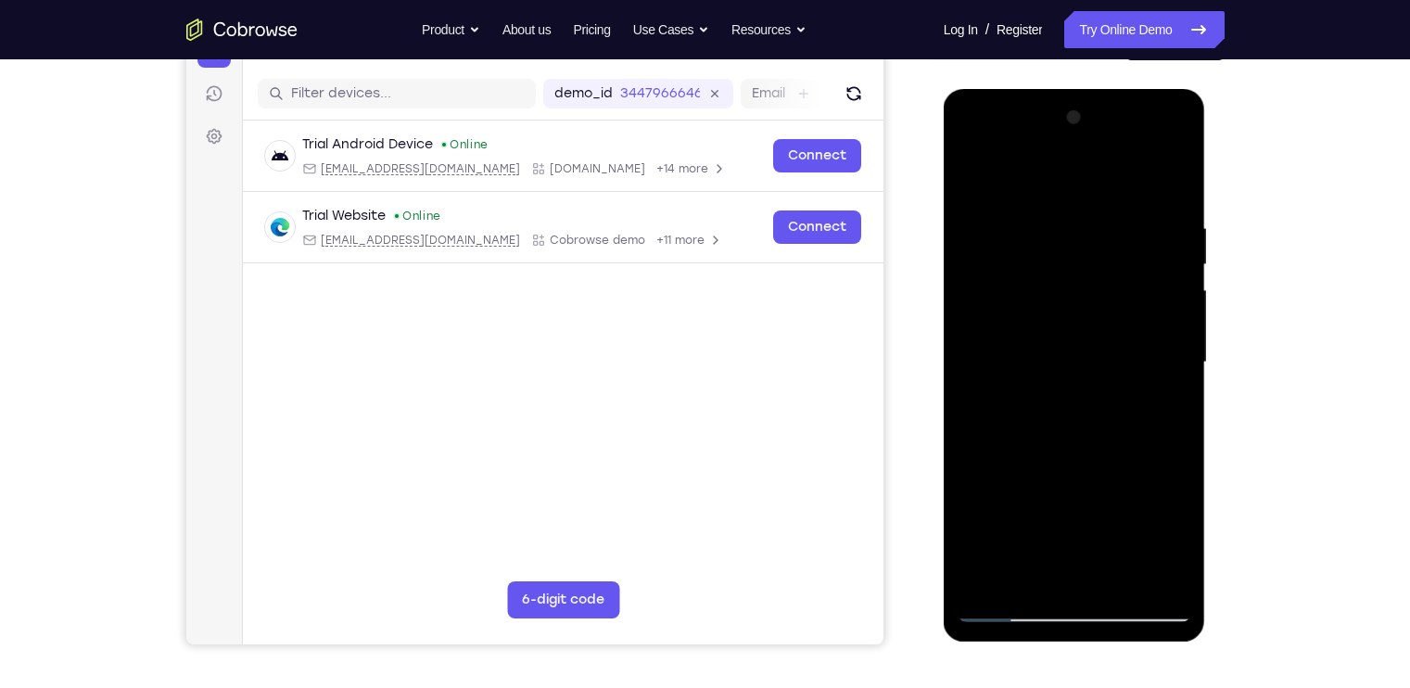
drag, startPoint x: 1085, startPoint y: 422, endPoint x: 1068, endPoint y: 282, distance: 141.0
click at [1068, 282] on div at bounding box center [1075, 362] width 234 height 519
drag, startPoint x: 1085, startPoint y: 409, endPoint x: 1075, endPoint y: 274, distance: 134.8
click at [1075, 274] on div at bounding box center [1075, 362] width 234 height 519
drag, startPoint x: 1074, startPoint y: 447, endPoint x: 1065, endPoint y: 251, distance: 195.8
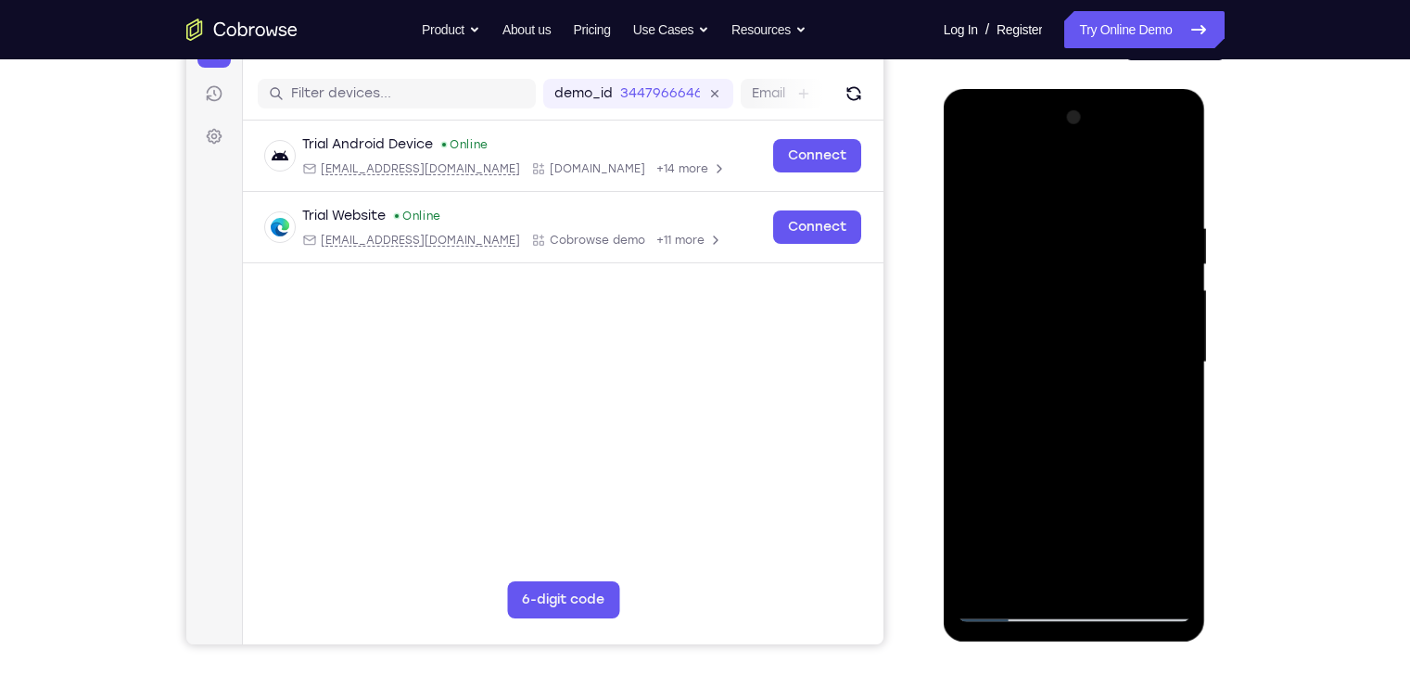
click at [1065, 251] on div at bounding box center [1075, 362] width 234 height 519
drag, startPoint x: 1066, startPoint y: 417, endPoint x: 1052, endPoint y: 286, distance: 132.5
click at [1052, 286] on div at bounding box center [1075, 362] width 234 height 519
drag, startPoint x: 1043, startPoint y: 473, endPoint x: 1054, endPoint y: 275, distance: 197.8
click at [1054, 275] on div at bounding box center [1075, 362] width 234 height 519
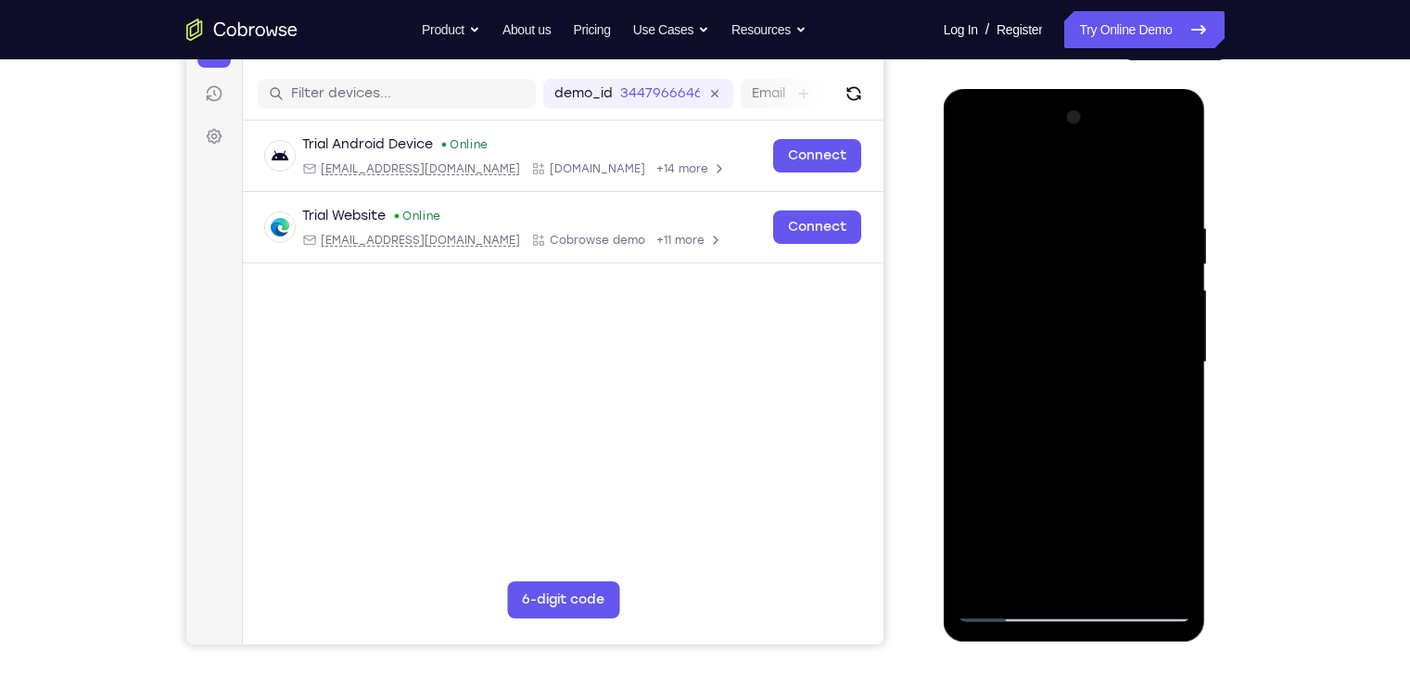
drag, startPoint x: 1060, startPoint y: 524, endPoint x: 1058, endPoint y: 326, distance: 197.5
click at [1058, 326] on div at bounding box center [1075, 362] width 234 height 519
drag, startPoint x: 1075, startPoint y: 496, endPoint x: 1066, endPoint y: 375, distance: 121.8
click at [1066, 375] on div at bounding box center [1075, 362] width 234 height 519
drag, startPoint x: 1078, startPoint y: 489, endPoint x: 1064, endPoint y: 293, distance: 196.2
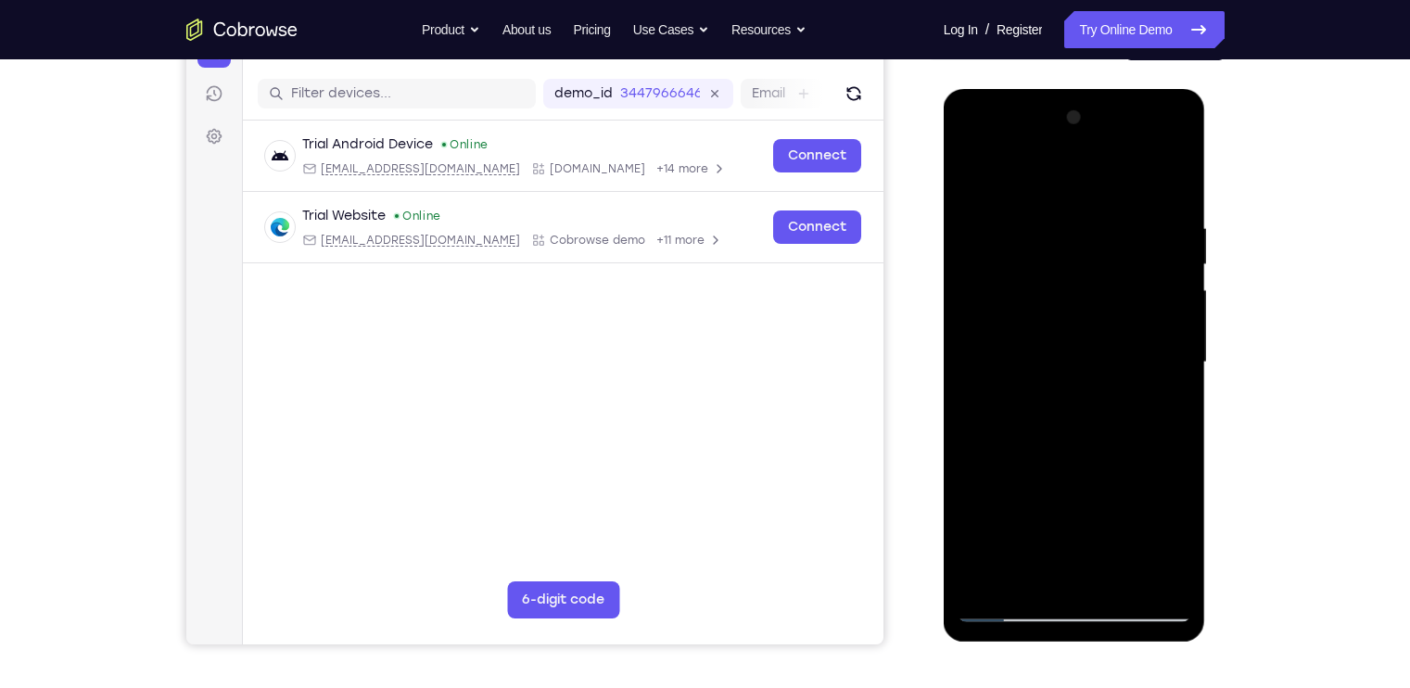
click at [1064, 293] on div at bounding box center [1075, 362] width 234 height 519
drag, startPoint x: 1079, startPoint y: 440, endPoint x: 1070, endPoint y: 323, distance: 118.1
click at [1070, 323] on div at bounding box center [1075, 362] width 234 height 519
drag, startPoint x: 1092, startPoint y: 482, endPoint x: 1076, endPoint y: 333, distance: 150.2
click at [1076, 333] on div at bounding box center [1075, 362] width 234 height 519
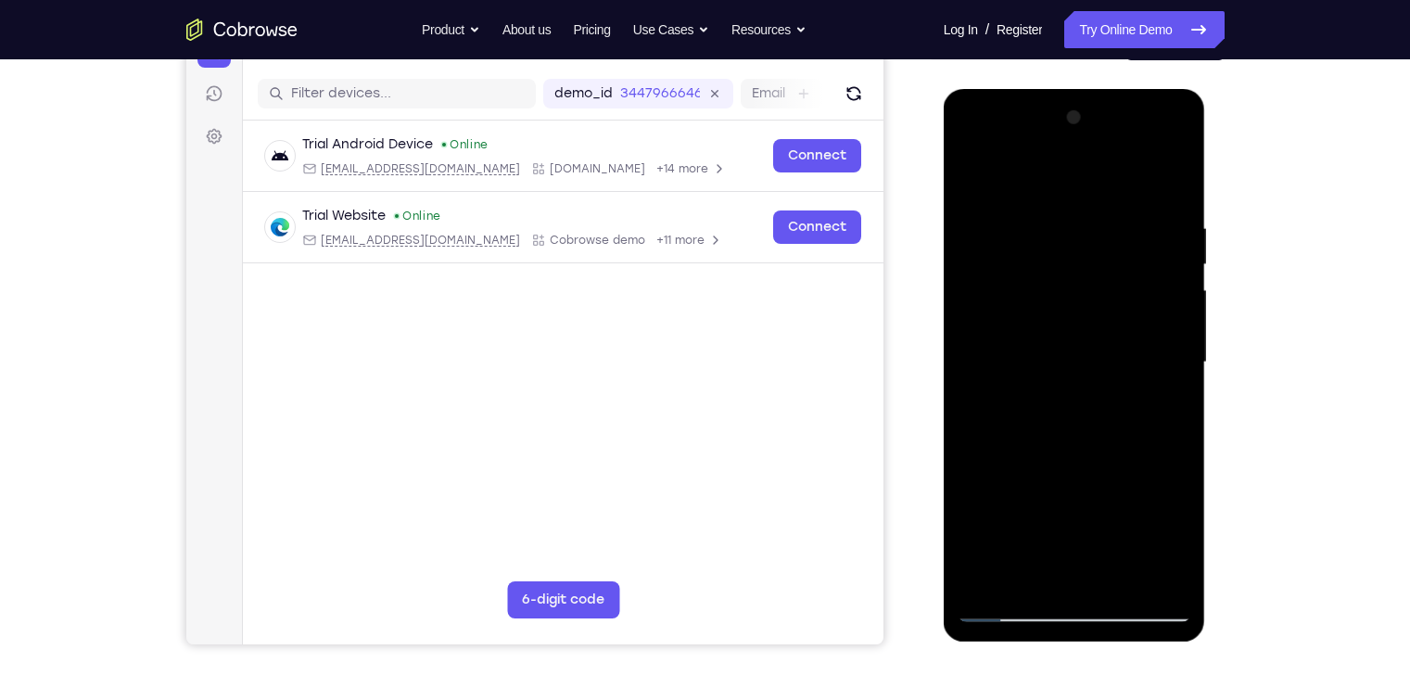
drag, startPoint x: 1085, startPoint y: 536, endPoint x: 1076, endPoint y: 438, distance: 98.7
click at [1076, 438] on div at bounding box center [1075, 362] width 234 height 519
drag, startPoint x: 1074, startPoint y: 533, endPoint x: 1055, endPoint y: 350, distance: 184.5
click at [1055, 350] on div at bounding box center [1075, 362] width 234 height 519
drag, startPoint x: 1094, startPoint y: 538, endPoint x: 1080, endPoint y: 380, distance: 158.3
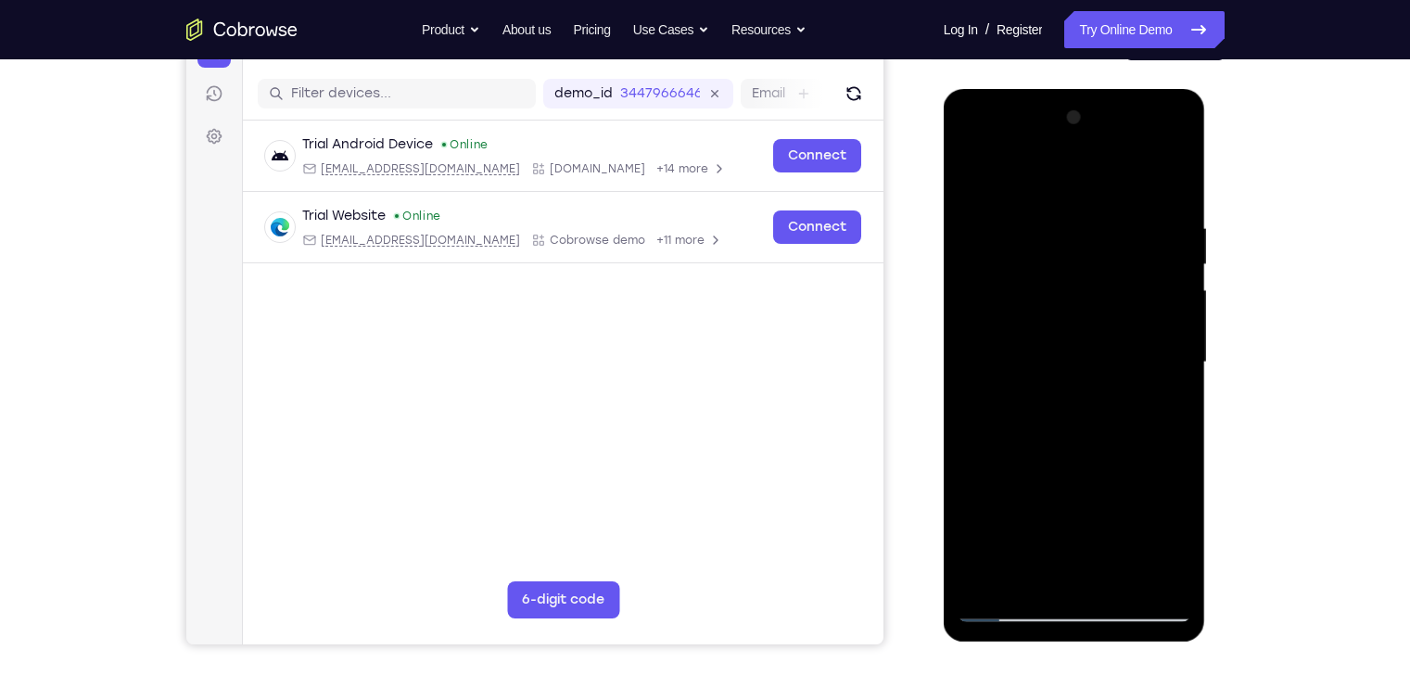
click at [1080, 380] on div at bounding box center [1075, 362] width 234 height 519
drag, startPoint x: 1091, startPoint y: 476, endPoint x: 1076, endPoint y: 297, distance: 179.7
click at [1076, 297] on div at bounding box center [1075, 362] width 234 height 519
drag, startPoint x: 1098, startPoint y: 429, endPoint x: 1090, endPoint y: 223, distance: 207.0
click at [1090, 223] on div at bounding box center [1075, 362] width 234 height 519
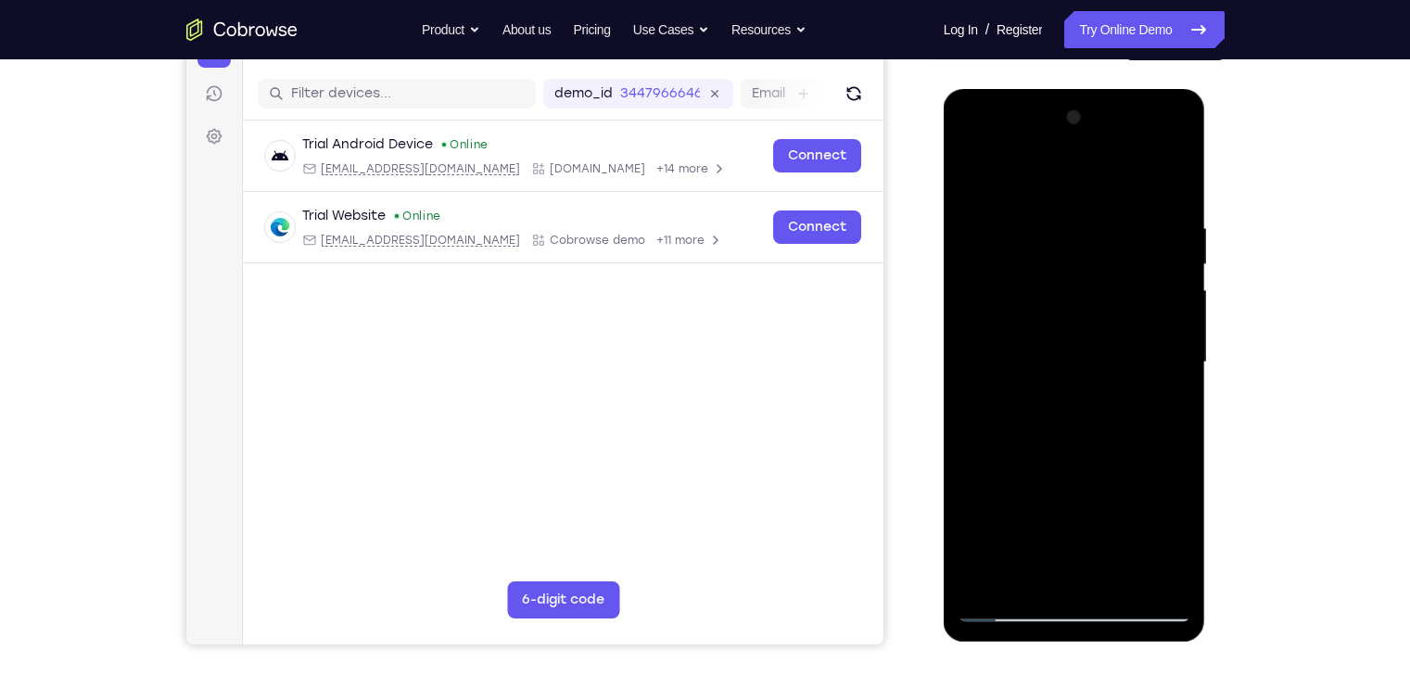
click at [1119, 580] on div at bounding box center [1075, 362] width 234 height 519
click at [1159, 323] on div at bounding box center [1075, 362] width 234 height 519
click at [976, 171] on div at bounding box center [1075, 362] width 234 height 519
click at [971, 168] on div at bounding box center [1075, 362] width 234 height 519
click at [1179, 172] on div at bounding box center [1075, 362] width 234 height 519
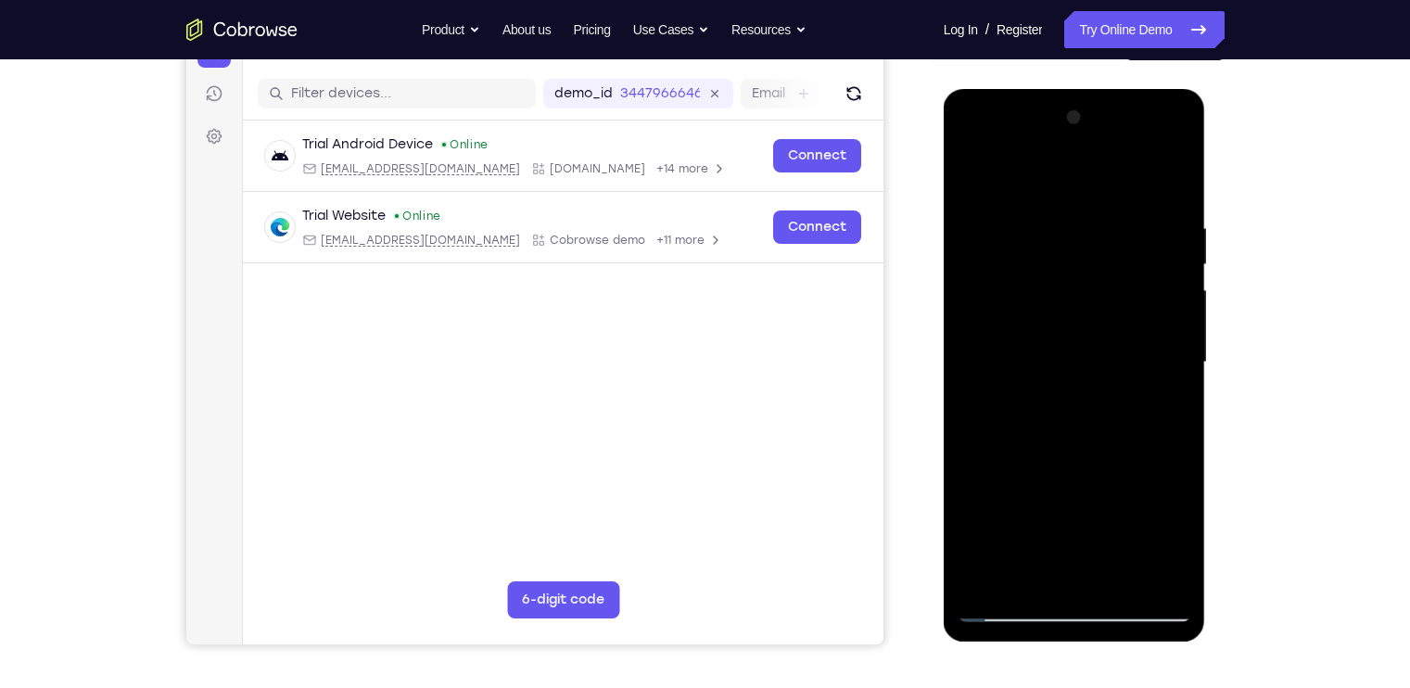
drag, startPoint x: 1176, startPoint y: 262, endPoint x: 1233, endPoint y: 419, distance: 166.9
click at [1208, 419] on html "Online web based iOS Simulators and Android Emulators. Run iPhone, iPad, Mobile…" at bounding box center [1076, 367] width 264 height 556
drag, startPoint x: 1108, startPoint y: 418, endPoint x: 1097, endPoint y: 297, distance: 122.0
click at [1097, 297] on div at bounding box center [1075, 362] width 234 height 519
click at [1020, 334] on div at bounding box center [1075, 362] width 234 height 519
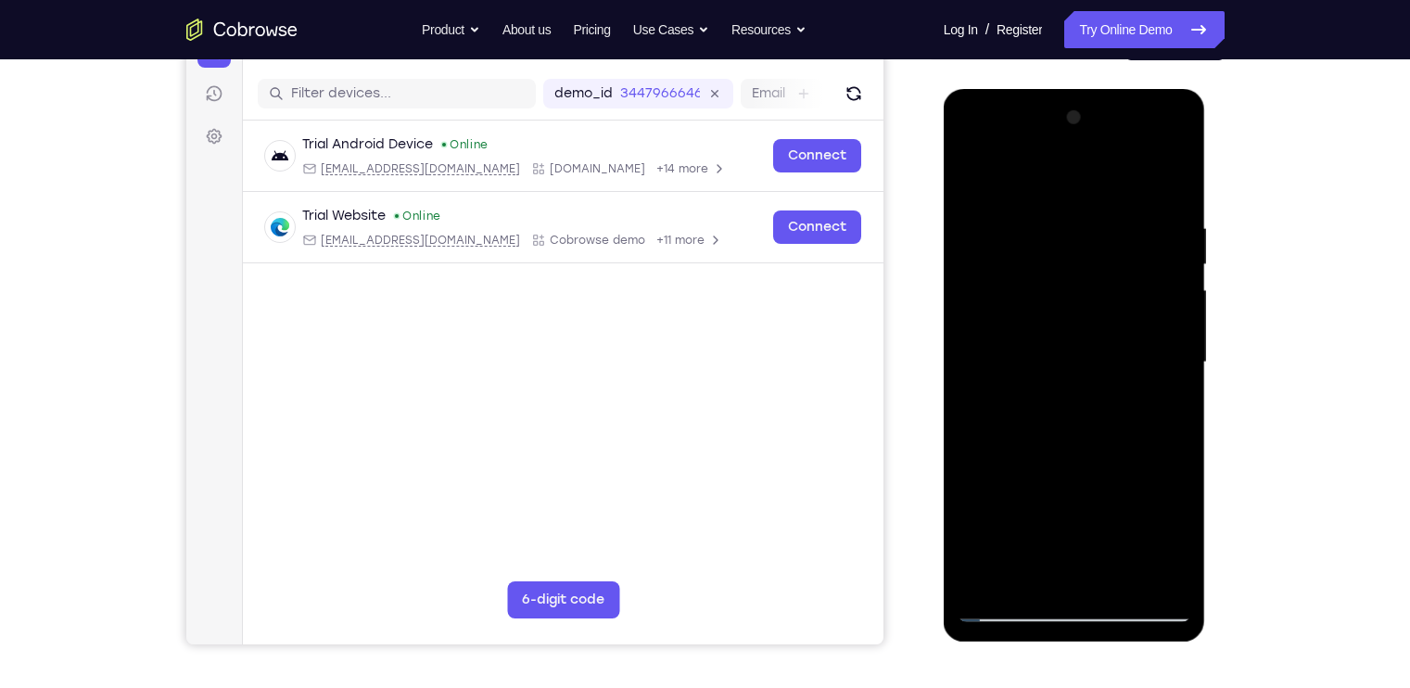
drag, startPoint x: 1128, startPoint y: 456, endPoint x: 1129, endPoint y: 343, distance: 113.1
click at [1129, 343] on div at bounding box center [1075, 362] width 234 height 519
drag, startPoint x: 1129, startPoint y: 480, endPoint x: 1120, endPoint y: 340, distance: 140.3
click at [1120, 340] on div at bounding box center [1075, 362] width 234 height 519
drag, startPoint x: 1131, startPoint y: 424, endPoint x: 1122, endPoint y: 282, distance: 142.2
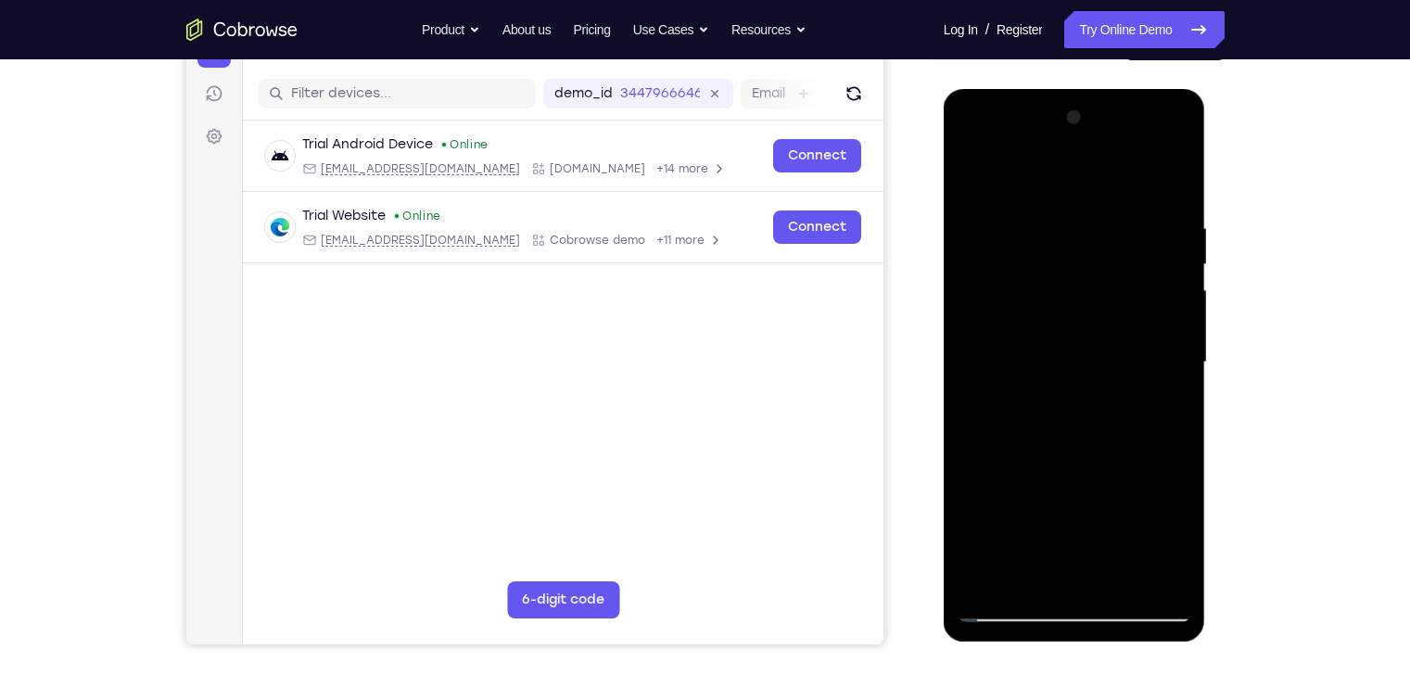
click at [1122, 282] on div at bounding box center [1075, 362] width 234 height 519
click at [1154, 338] on div at bounding box center [1075, 362] width 234 height 519
click at [1179, 267] on div at bounding box center [1075, 362] width 234 height 519
click at [1182, 269] on div at bounding box center [1075, 362] width 234 height 519
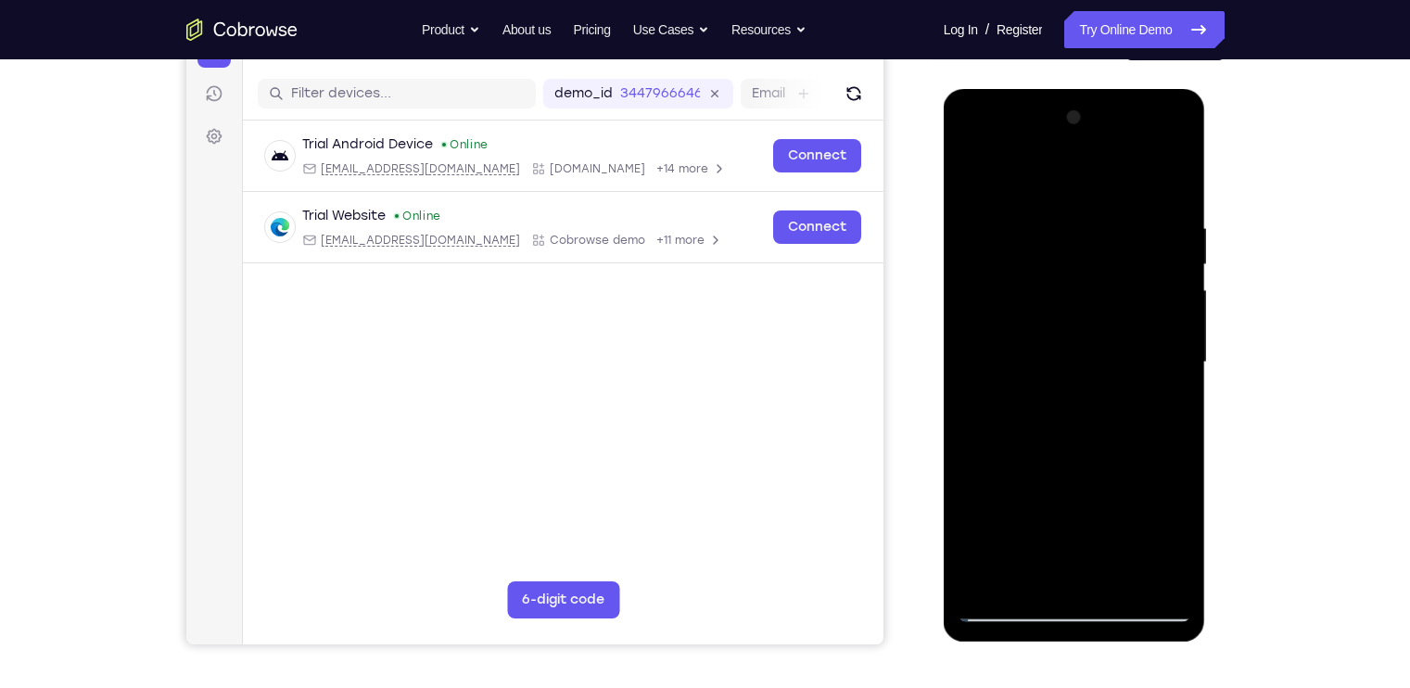
click at [1182, 269] on div at bounding box center [1075, 362] width 234 height 519
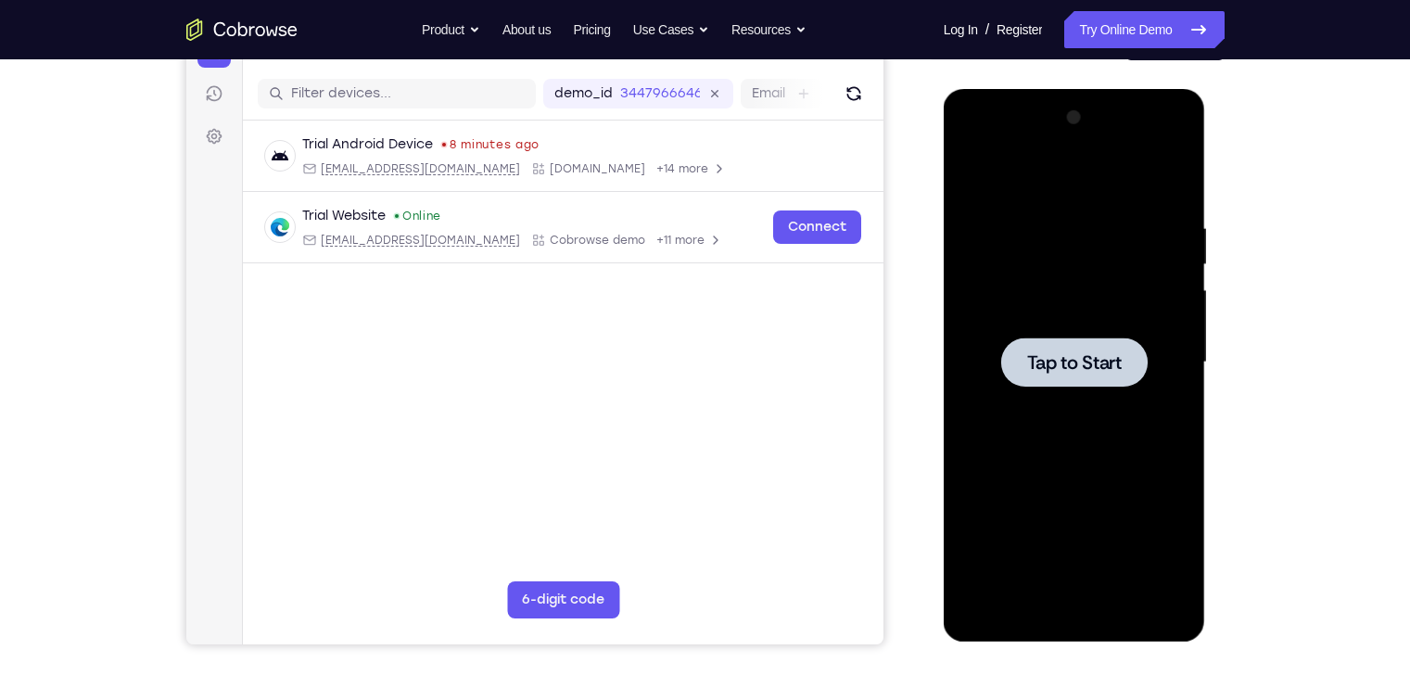
click at [1252, 461] on div "Your Support Agent Your Customer Web iOS Android Next Steps We’d be happy to gi…" at bounding box center [705, 452] width 1187 height 1223
click at [1040, 380] on div at bounding box center [1074, 362] width 147 height 49
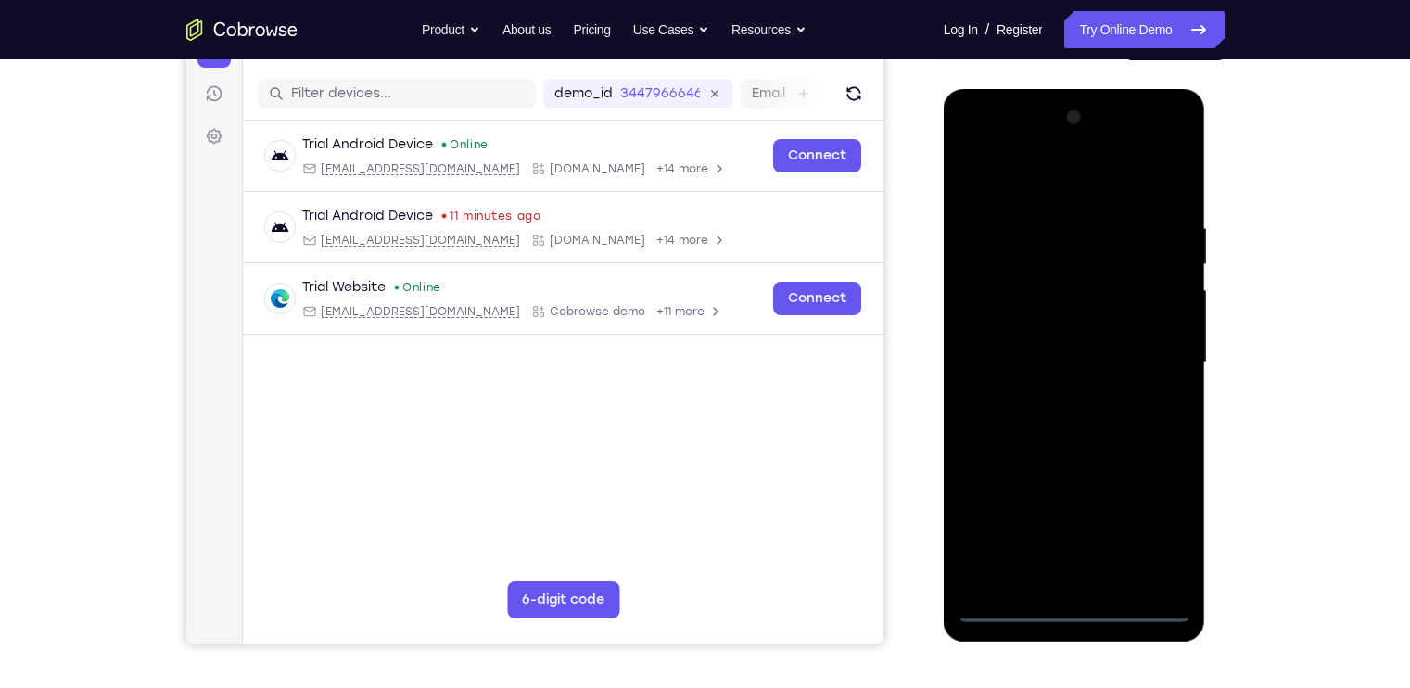
click at [1077, 612] on div at bounding box center [1075, 362] width 234 height 519
click at [1161, 524] on div at bounding box center [1075, 362] width 234 height 519
click at [1032, 186] on div at bounding box center [1075, 362] width 234 height 519
click at [1031, 264] on div at bounding box center [1075, 362] width 234 height 519
click at [1080, 473] on div at bounding box center [1075, 362] width 234 height 519
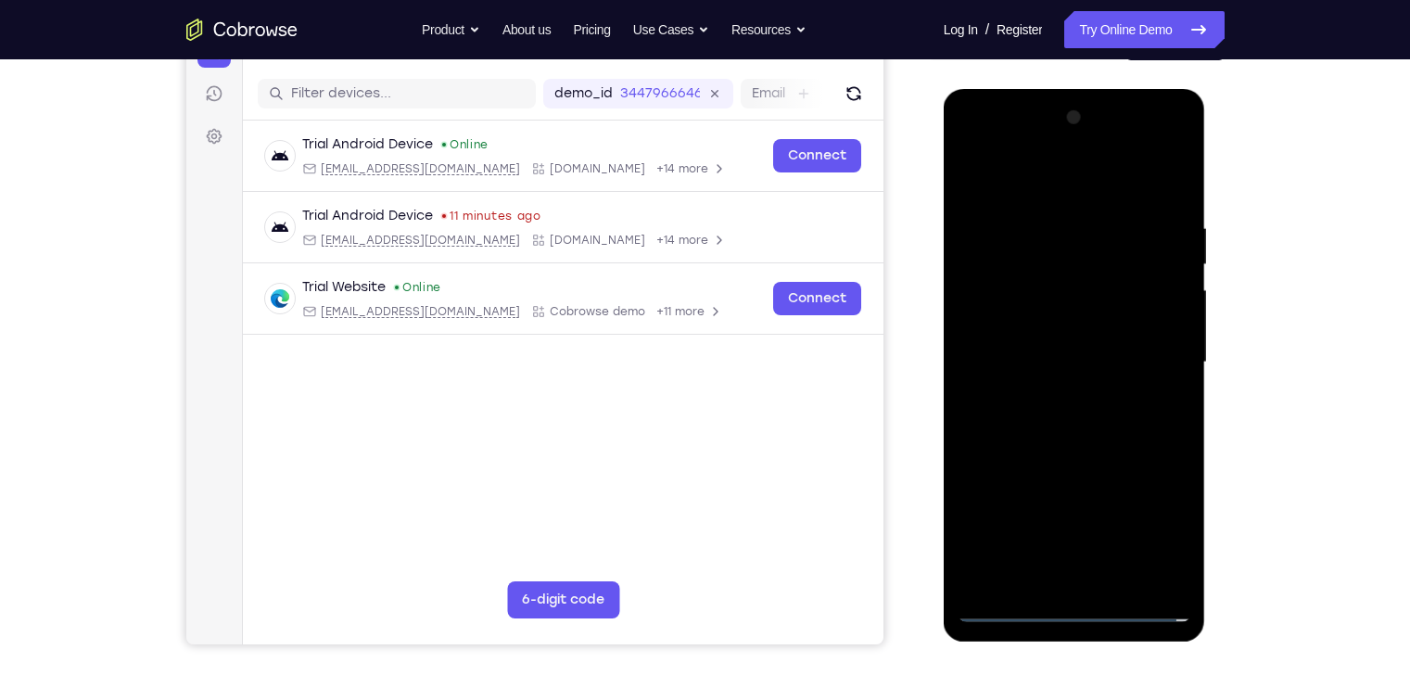
click at [1050, 397] on div at bounding box center [1075, 362] width 234 height 519
click at [1131, 574] on div at bounding box center [1075, 362] width 234 height 519
click at [1113, 249] on div at bounding box center [1075, 362] width 234 height 519
click at [1086, 263] on div at bounding box center [1075, 362] width 234 height 519
click at [971, 175] on div at bounding box center [1075, 362] width 234 height 519
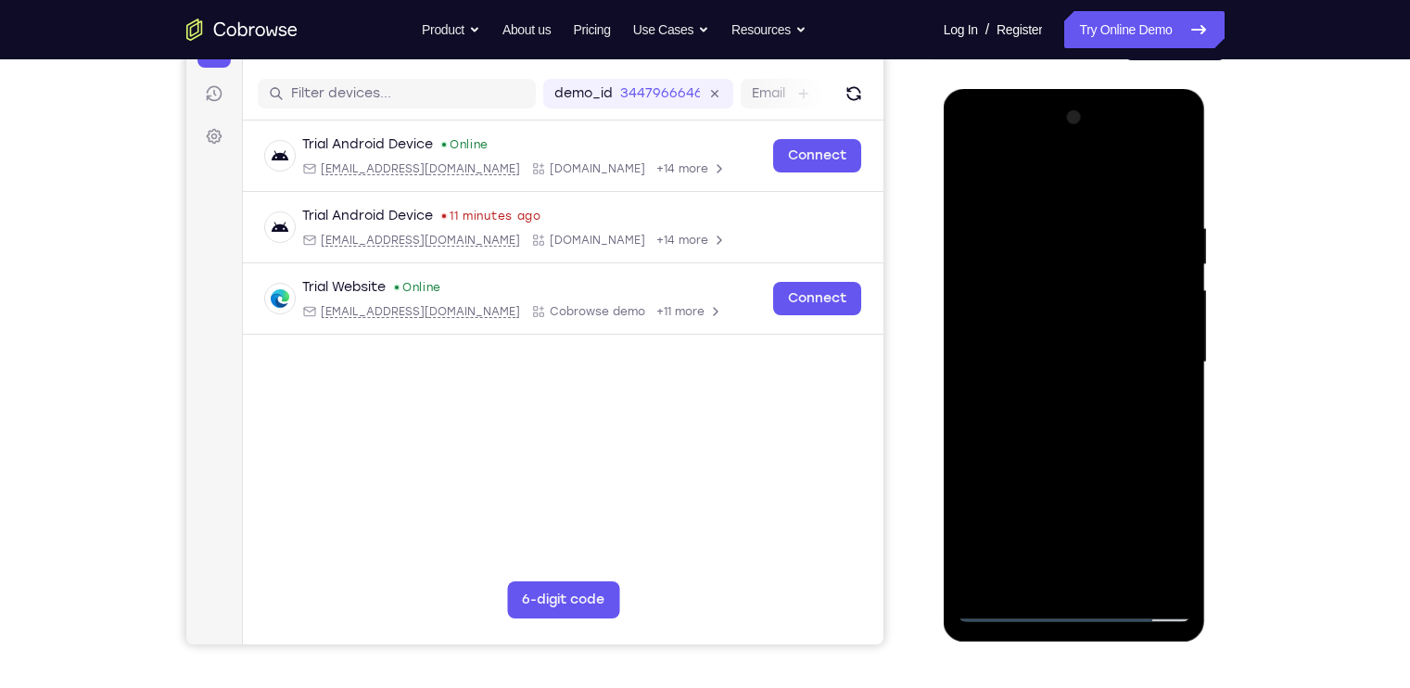
drag, startPoint x: 1063, startPoint y: 324, endPoint x: 1048, endPoint y: 207, distance: 117.8
click at [1048, 207] on div at bounding box center [1075, 362] width 234 height 519
drag, startPoint x: 1084, startPoint y: 406, endPoint x: 1089, endPoint y: 528, distance: 121.6
click at [1089, 528] on div at bounding box center [1075, 362] width 234 height 519
click at [968, 578] on div at bounding box center [1075, 362] width 234 height 519
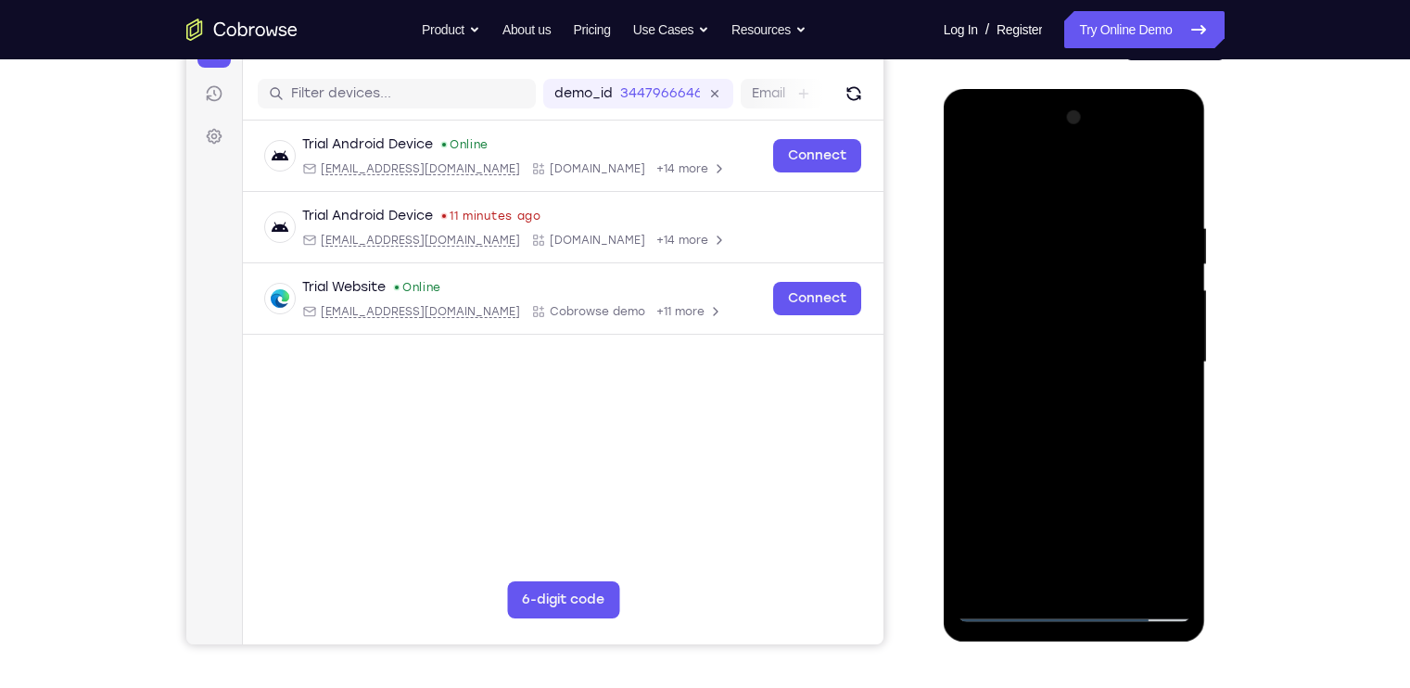
click at [968, 578] on div at bounding box center [1075, 362] width 234 height 519
click at [1106, 579] on div at bounding box center [1075, 362] width 234 height 519
click at [1137, 574] on div at bounding box center [1075, 362] width 234 height 519
click at [1052, 256] on div at bounding box center [1075, 362] width 234 height 519
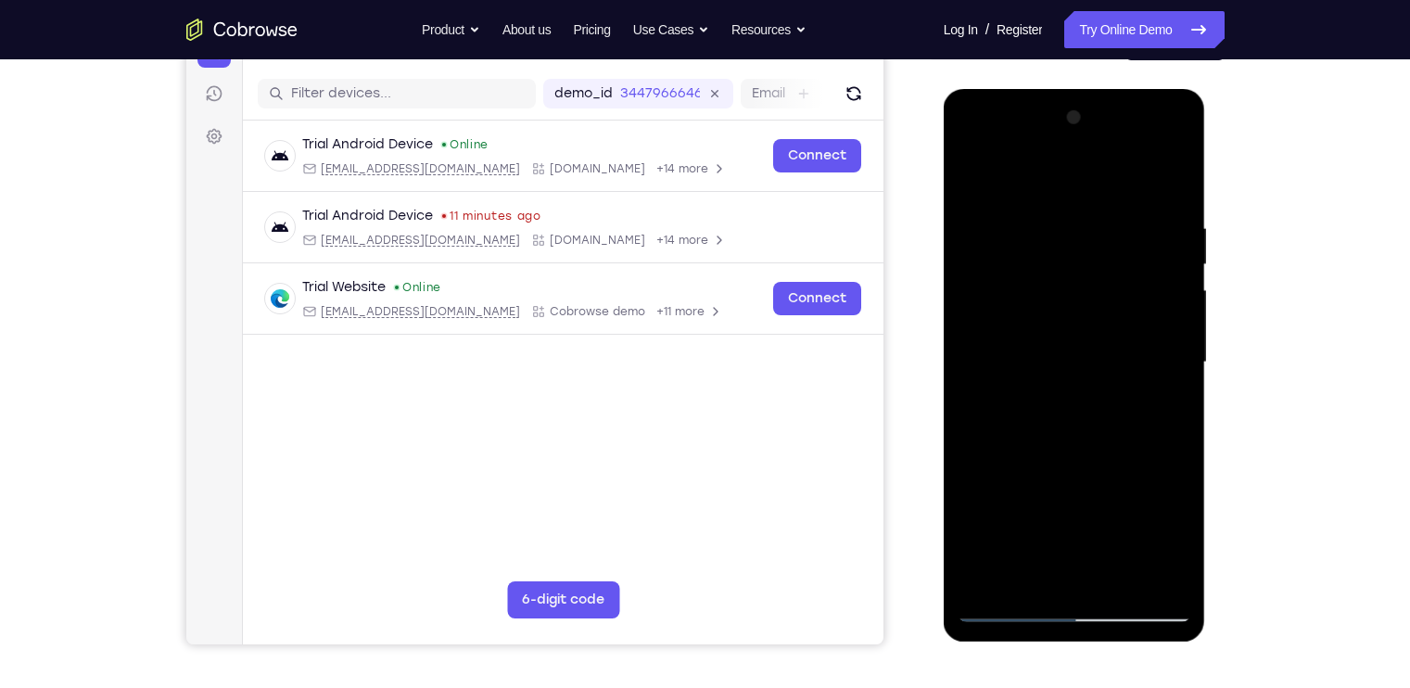
drag, startPoint x: 1056, startPoint y: 404, endPoint x: 1056, endPoint y: 326, distance: 77.9
click at [1056, 326] on div at bounding box center [1075, 362] width 234 height 519
click at [1061, 315] on div at bounding box center [1075, 362] width 234 height 519
click at [1008, 179] on div at bounding box center [1075, 362] width 234 height 519
click at [972, 171] on div at bounding box center [1075, 362] width 234 height 519
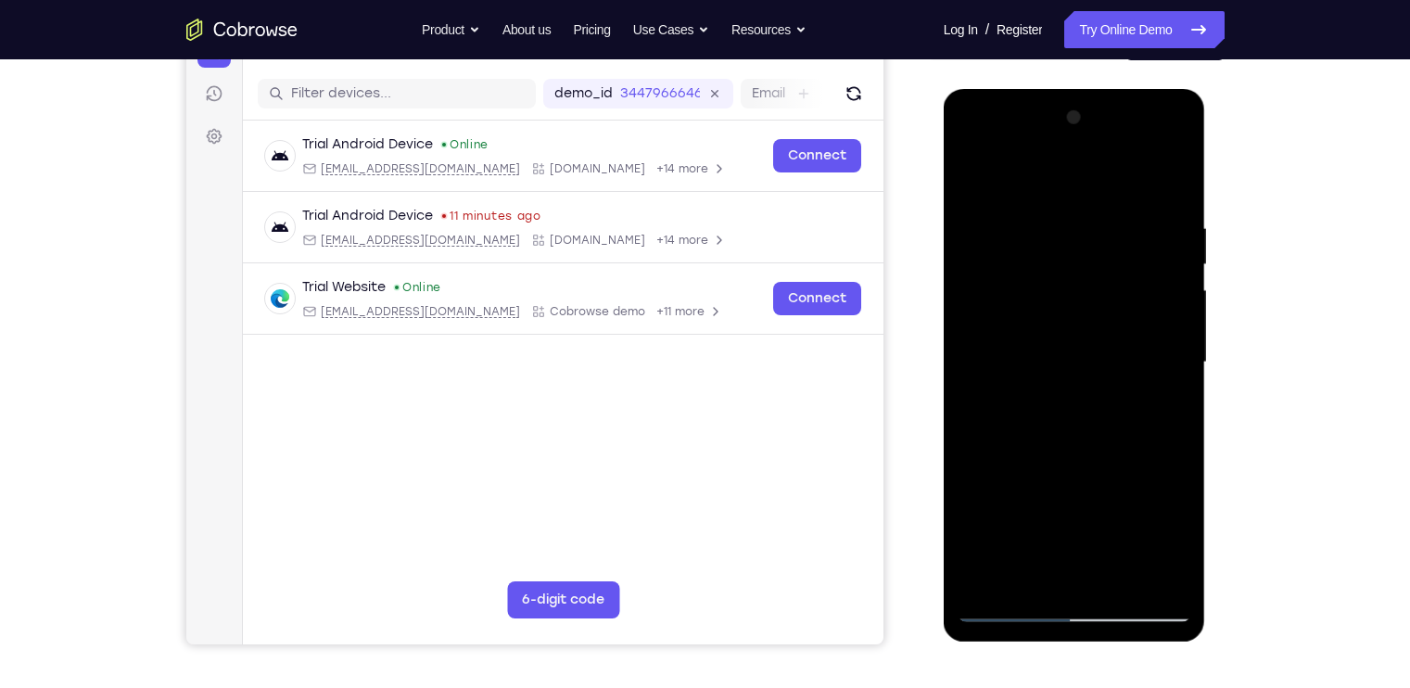
click at [969, 176] on div at bounding box center [1075, 362] width 234 height 519
drag, startPoint x: 1046, startPoint y: 341, endPoint x: 1043, endPoint y: 263, distance: 77.9
click at [1043, 263] on div at bounding box center [1075, 362] width 234 height 519
drag, startPoint x: 1065, startPoint y: 422, endPoint x: 1052, endPoint y: 300, distance: 122.1
click at [1052, 300] on div at bounding box center [1075, 362] width 234 height 519
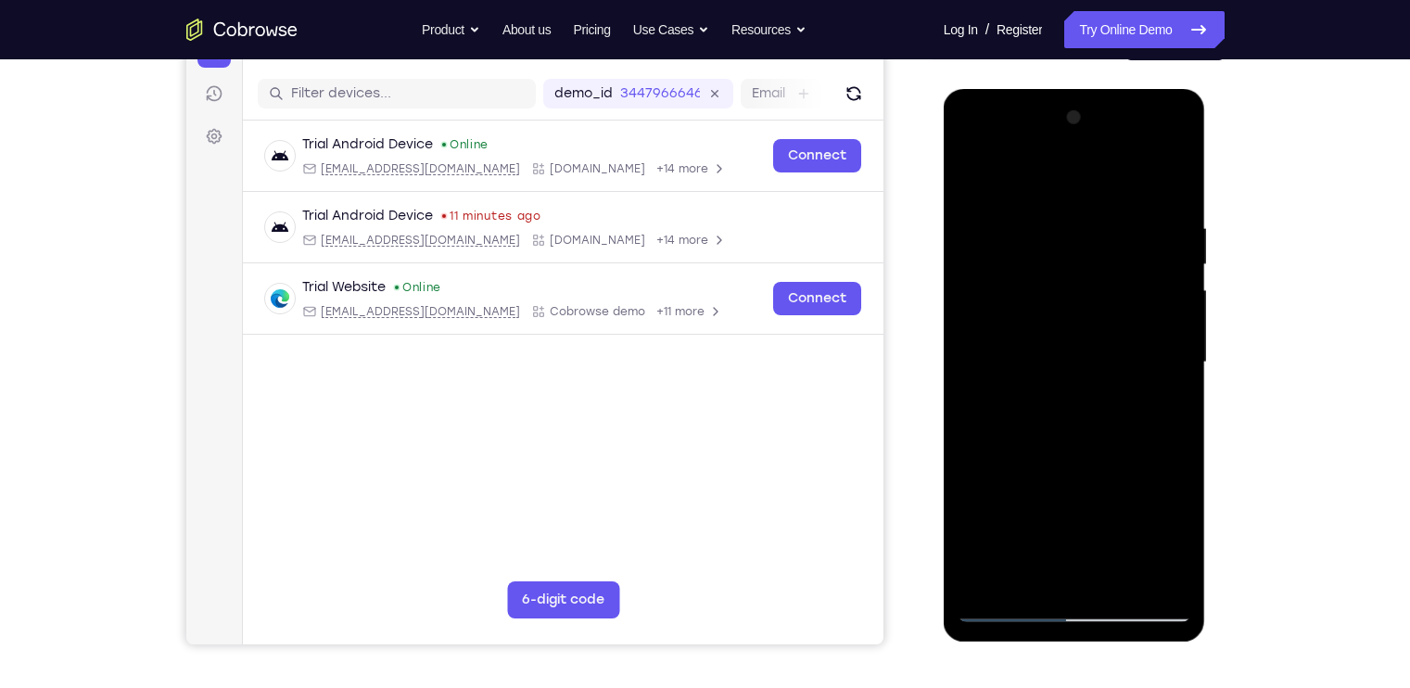
drag, startPoint x: 1109, startPoint y: 428, endPoint x: 1107, endPoint y: 334, distance: 94.6
click at [1107, 334] on div at bounding box center [1075, 362] width 234 height 519
drag, startPoint x: 1117, startPoint y: 440, endPoint x: 1072, endPoint y: 221, distance: 224.4
click at [1072, 221] on div at bounding box center [1075, 362] width 234 height 519
drag, startPoint x: 1101, startPoint y: 441, endPoint x: 1071, endPoint y: 222, distance: 221.8
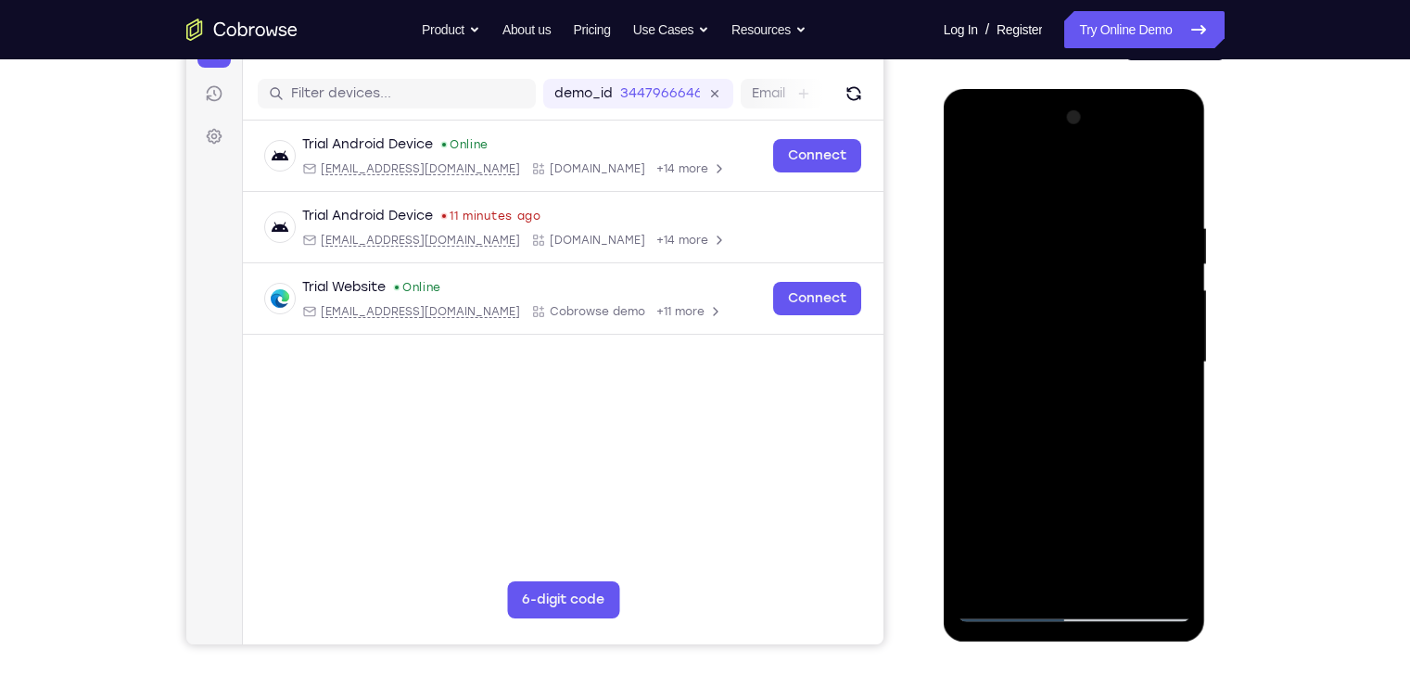
click at [1071, 222] on div at bounding box center [1075, 362] width 234 height 519
drag, startPoint x: 1090, startPoint y: 440, endPoint x: 1079, endPoint y: 293, distance: 146.9
click at [1079, 293] on div at bounding box center [1075, 362] width 234 height 519
drag, startPoint x: 1086, startPoint y: 485, endPoint x: 1073, endPoint y: 309, distance: 176.7
click at [1073, 309] on div at bounding box center [1075, 362] width 234 height 519
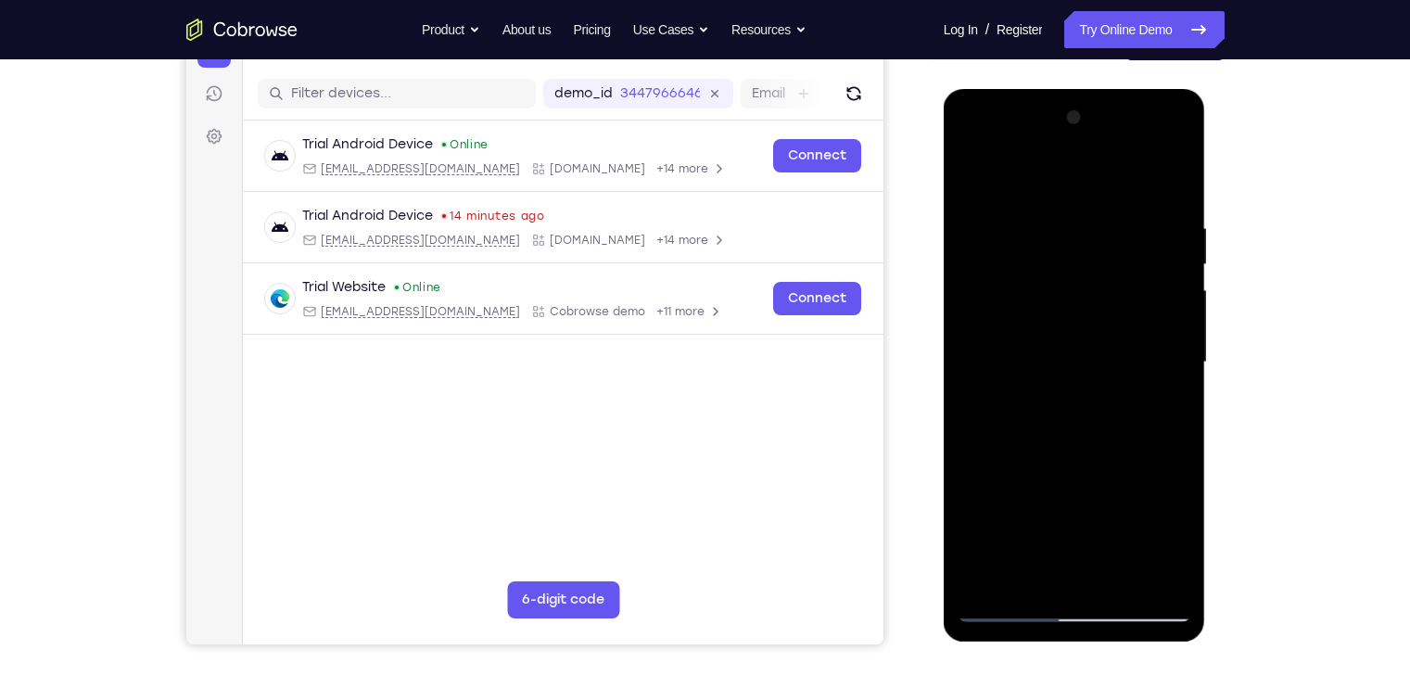
drag, startPoint x: 1093, startPoint y: 485, endPoint x: 1080, endPoint y: 333, distance: 152.6
click at [1080, 333] on div at bounding box center [1075, 362] width 234 height 519
drag, startPoint x: 1082, startPoint y: 475, endPoint x: 1056, endPoint y: 285, distance: 191.9
click at [1056, 285] on div at bounding box center [1075, 362] width 234 height 519
drag, startPoint x: 1070, startPoint y: 480, endPoint x: 1023, endPoint y: 242, distance: 243.0
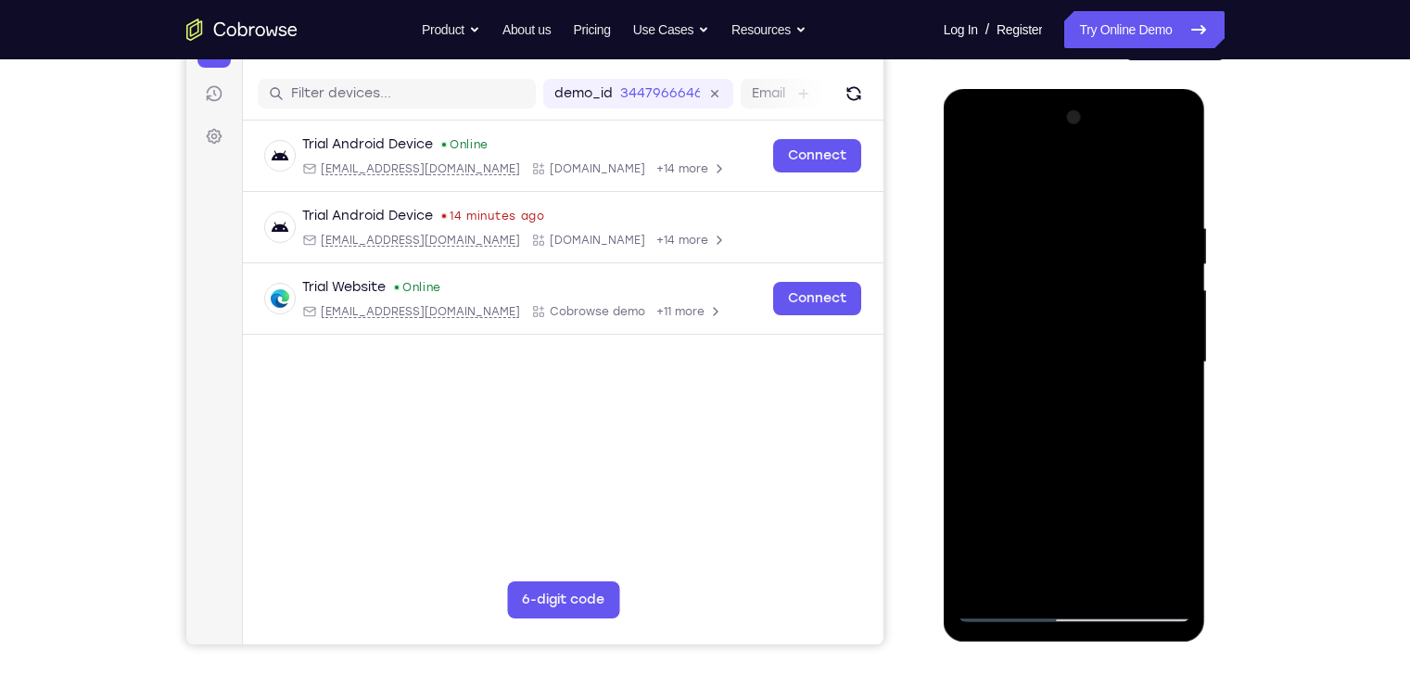
click at [1023, 242] on div at bounding box center [1075, 362] width 234 height 519
drag, startPoint x: 1056, startPoint y: 491, endPoint x: 1046, endPoint y: 306, distance: 185.7
click at [1046, 306] on div at bounding box center [1075, 362] width 234 height 519
click at [1060, 256] on div at bounding box center [1075, 362] width 234 height 519
click at [1005, 178] on div at bounding box center [1075, 362] width 234 height 519
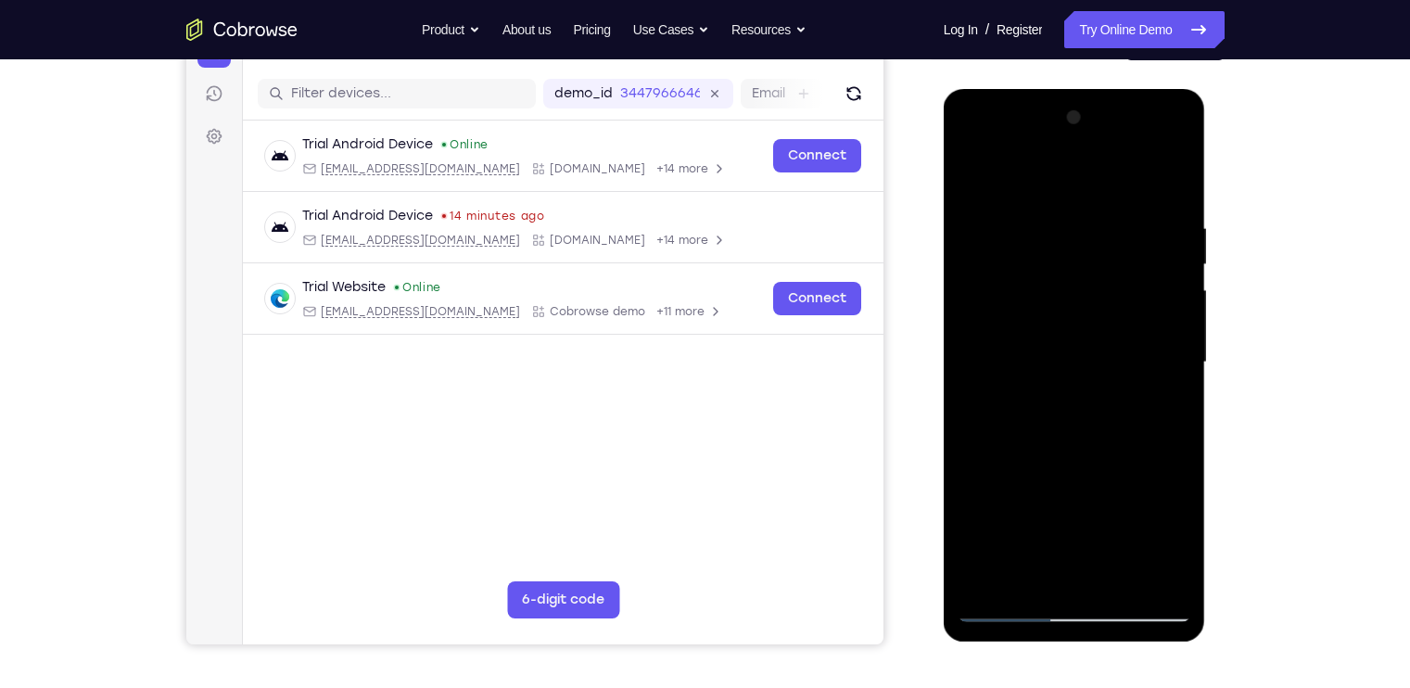
drag, startPoint x: 1004, startPoint y: 539, endPoint x: 995, endPoint y: 398, distance: 141.3
click at [995, 398] on div at bounding box center [1075, 362] width 234 height 519
click at [977, 578] on div at bounding box center [1075, 362] width 234 height 519
